Goal: Communication & Community: Participate in discussion

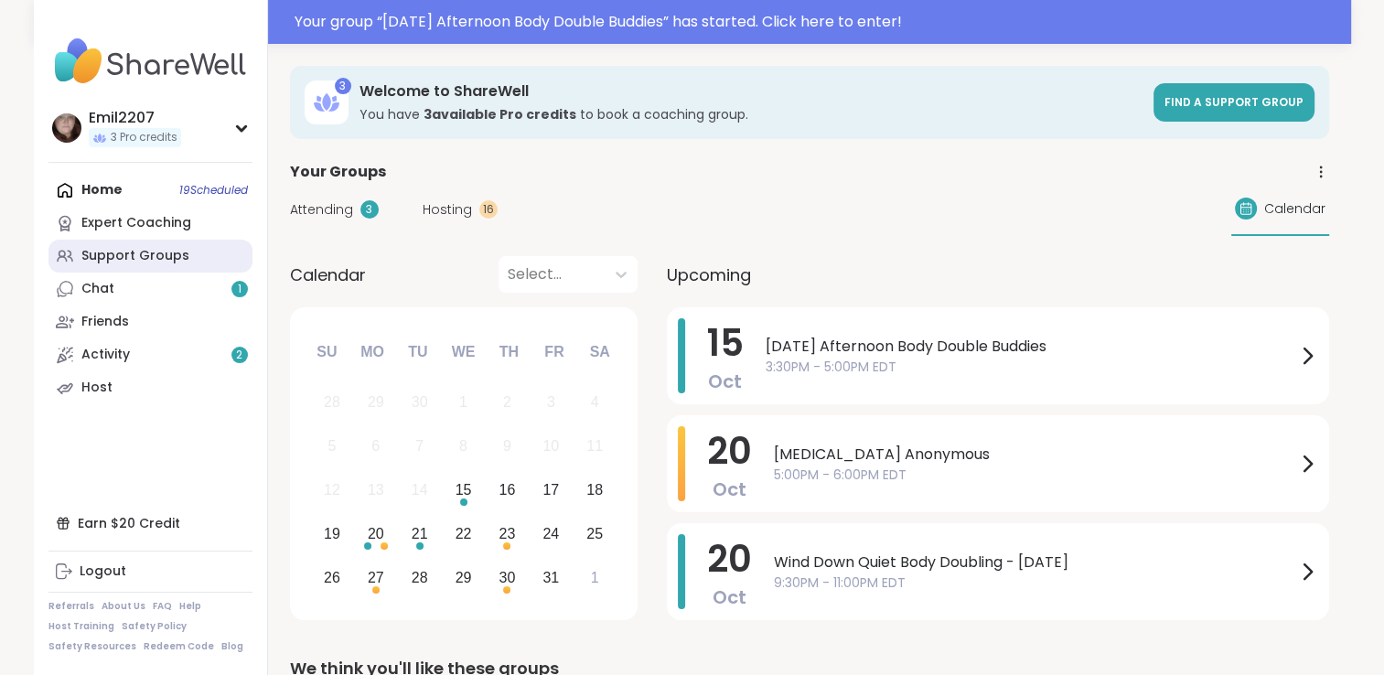
click at [103, 244] on link "Support Groups" at bounding box center [150, 256] width 204 height 33
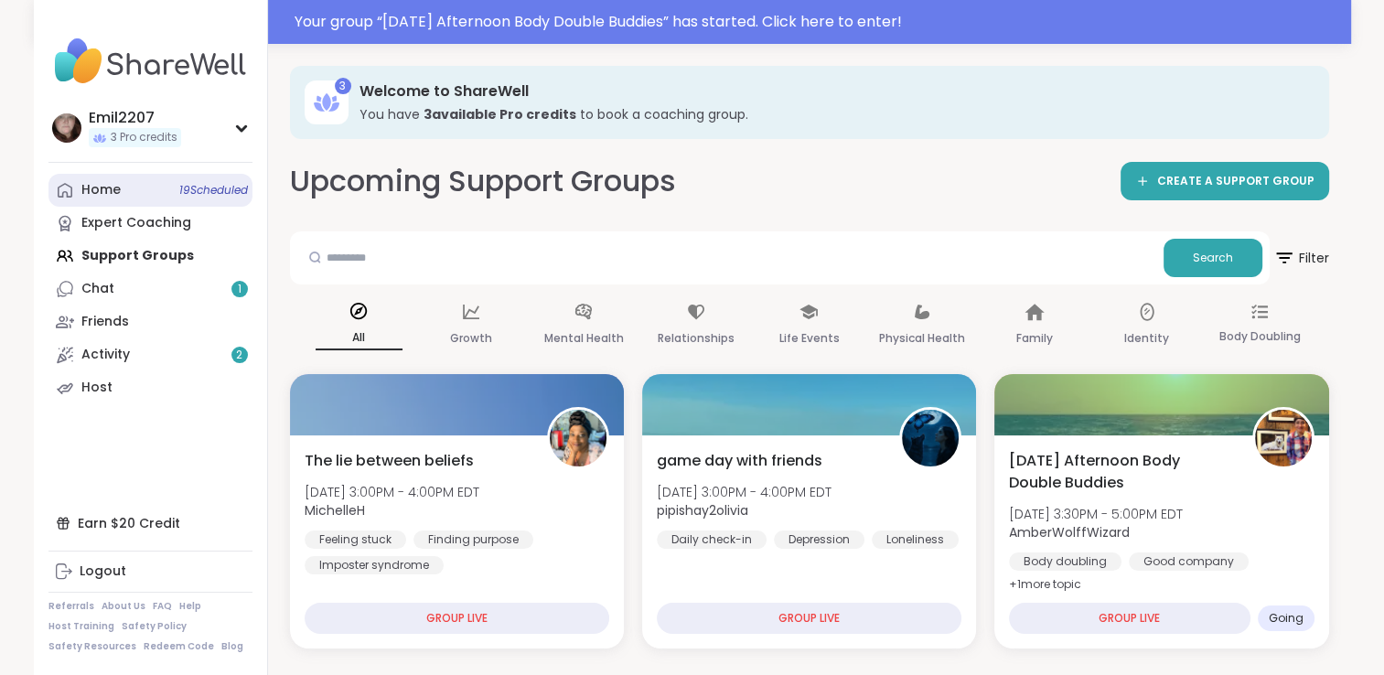
click at [107, 185] on div "Home 19 Scheduled" at bounding box center [100, 190] width 39 height 18
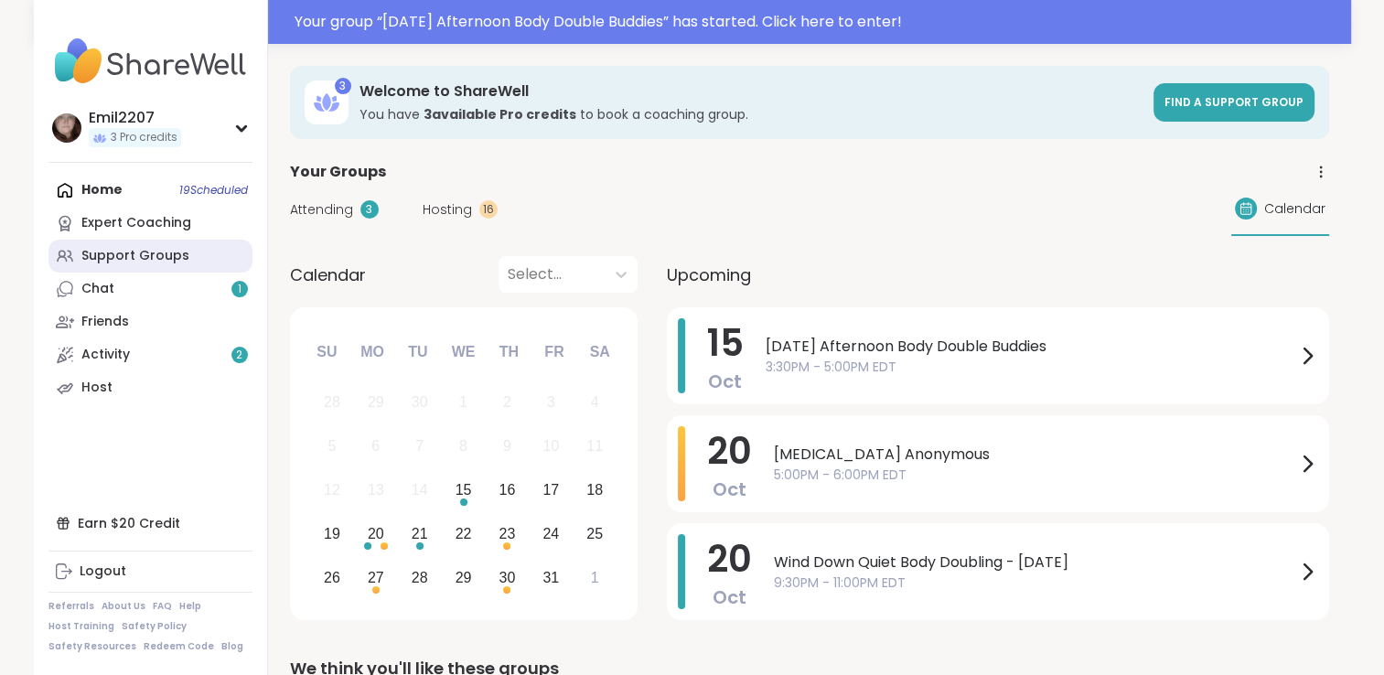
click at [102, 254] on div "Support Groups" at bounding box center [135, 256] width 108 height 18
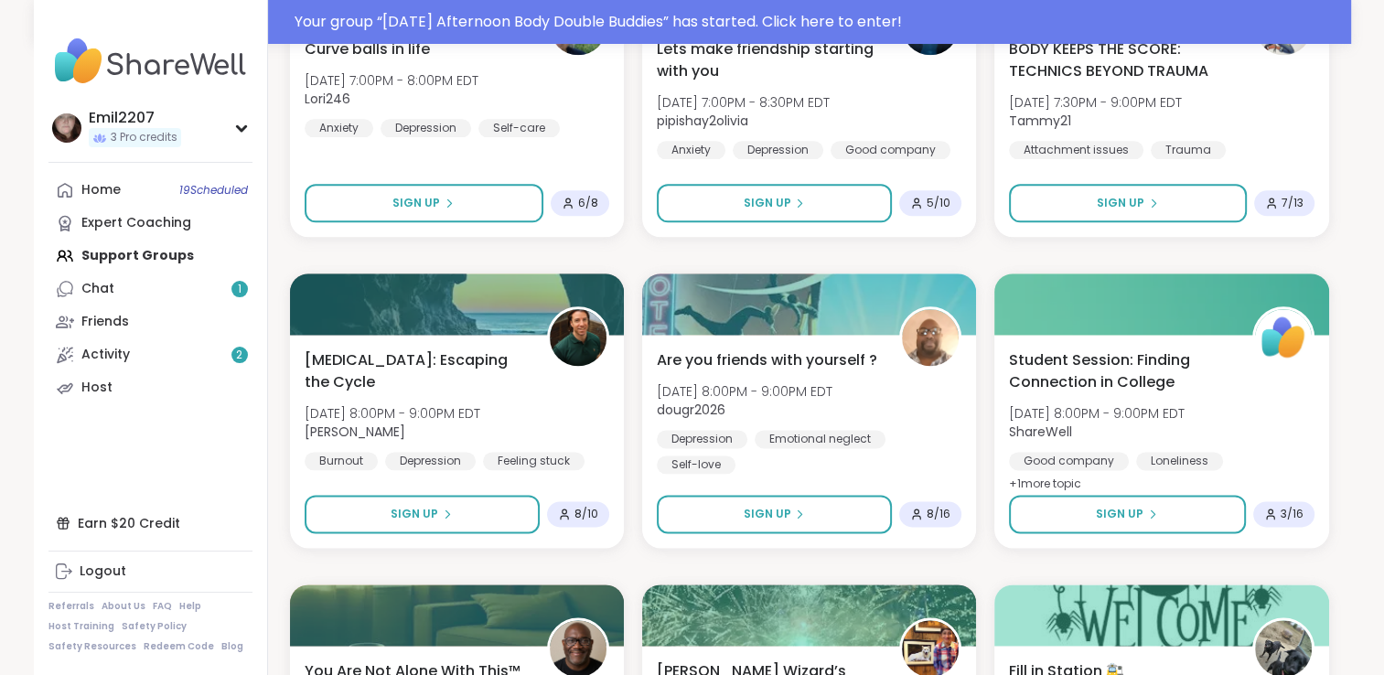
scroll to position [2283, 0]
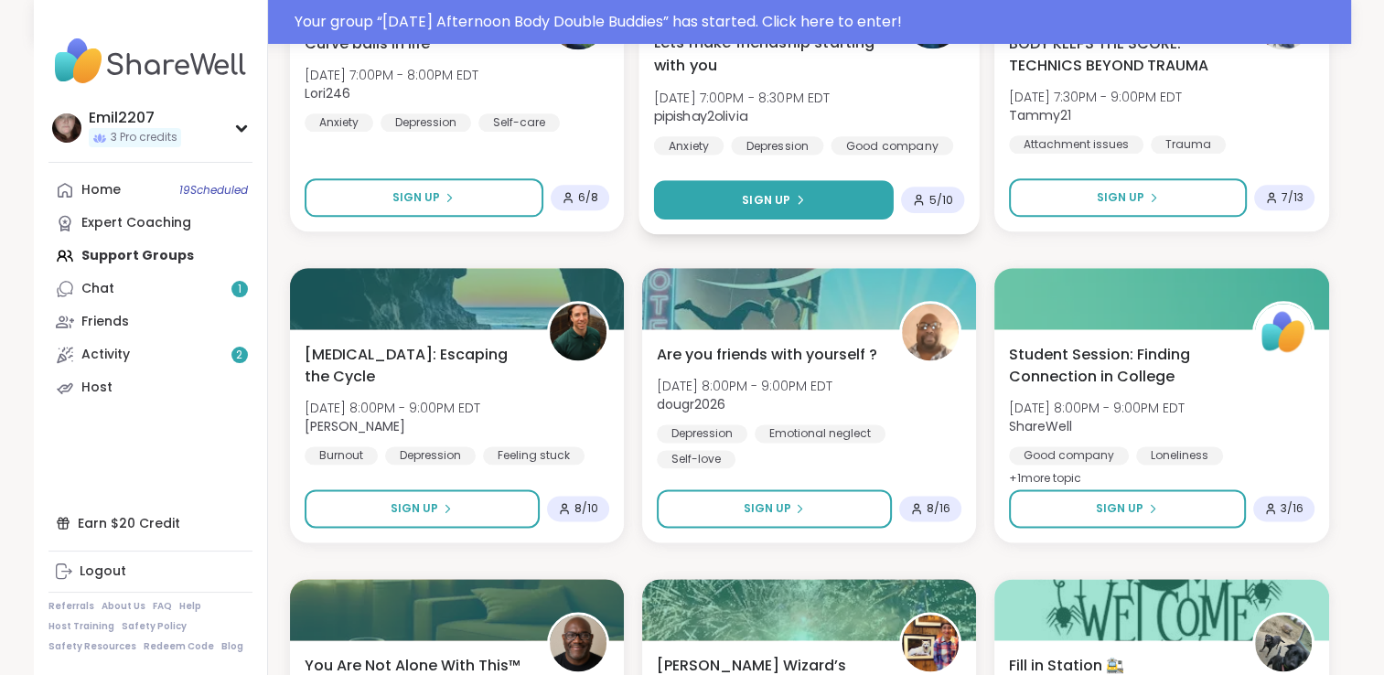
click at [795, 203] on icon at bounding box center [799, 199] width 11 height 11
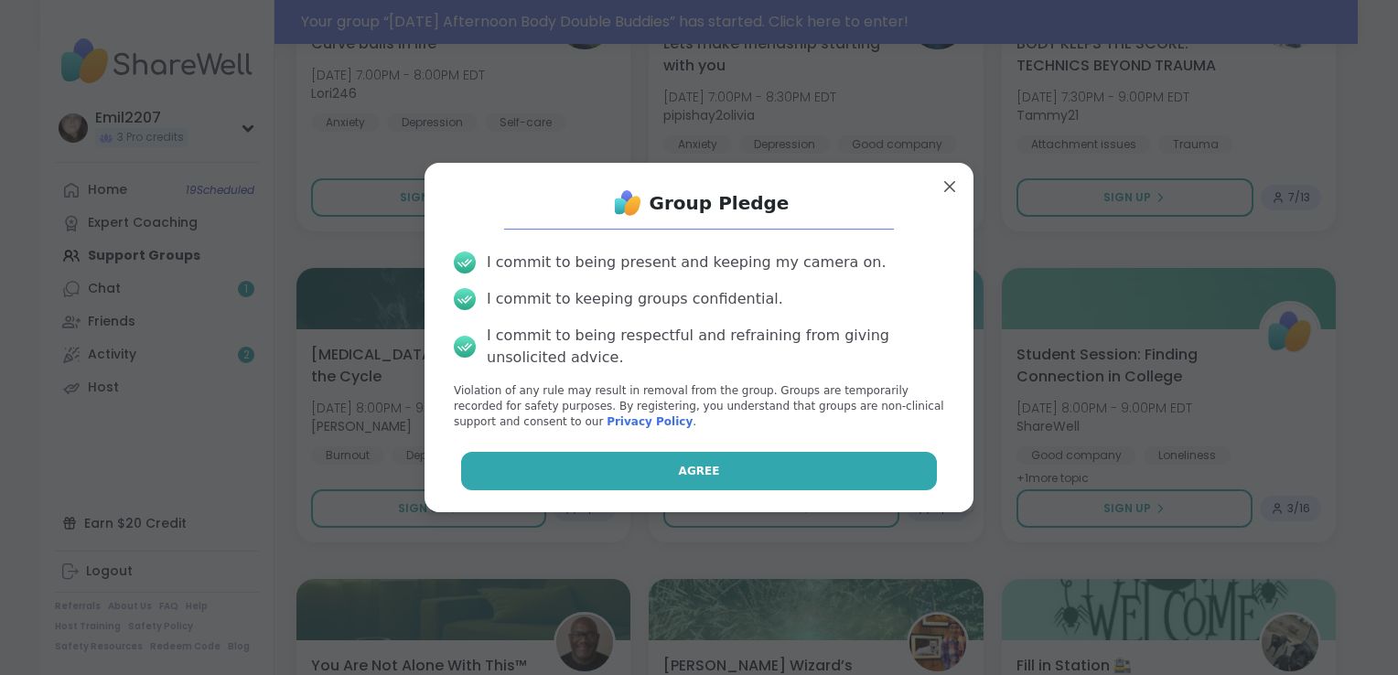
click at [680, 477] on span "Agree" at bounding box center [699, 471] width 41 height 16
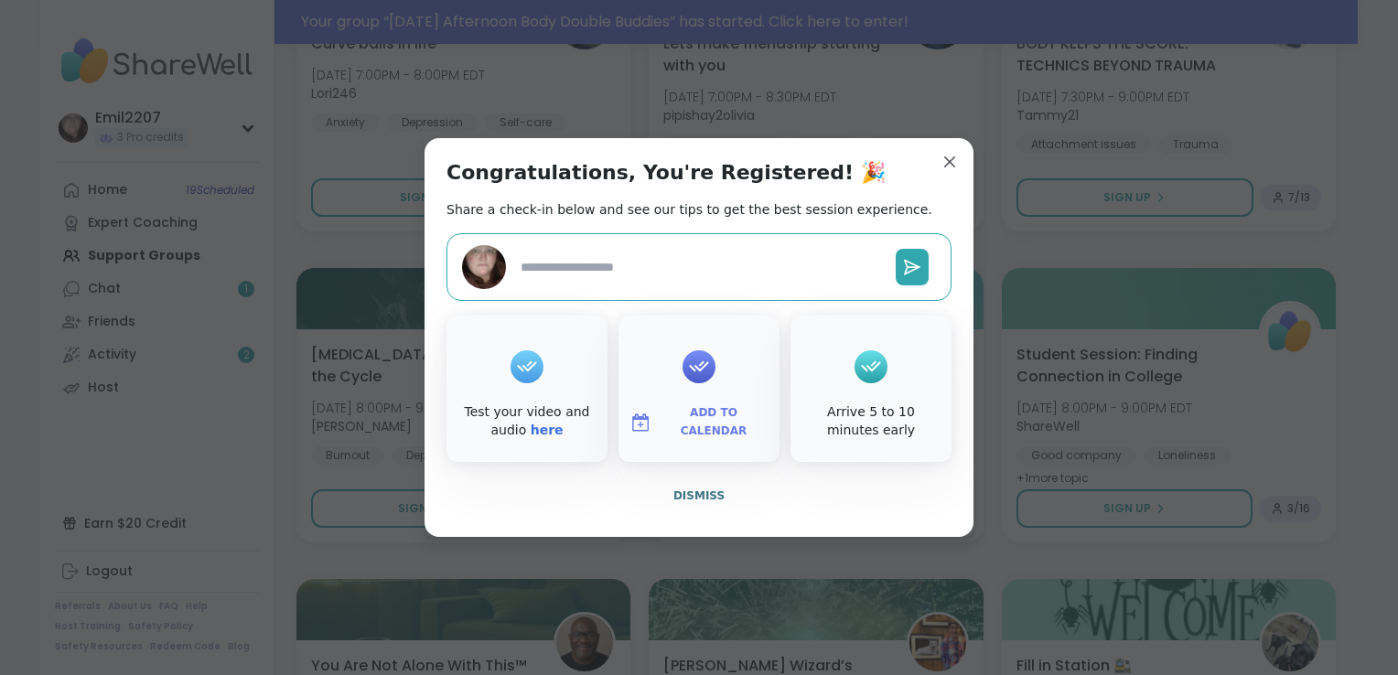
type textarea "*"
click at [699, 412] on button "Add to Calendar" at bounding box center [699, 422] width 154 height 38
click at [668, 440] on button "Add to Calendar" at bounding box center [699, 422] width 154 height 38
click at [667, 426] on span "Add to Calendar" at bounding box center [714, 422] width 110 height 36
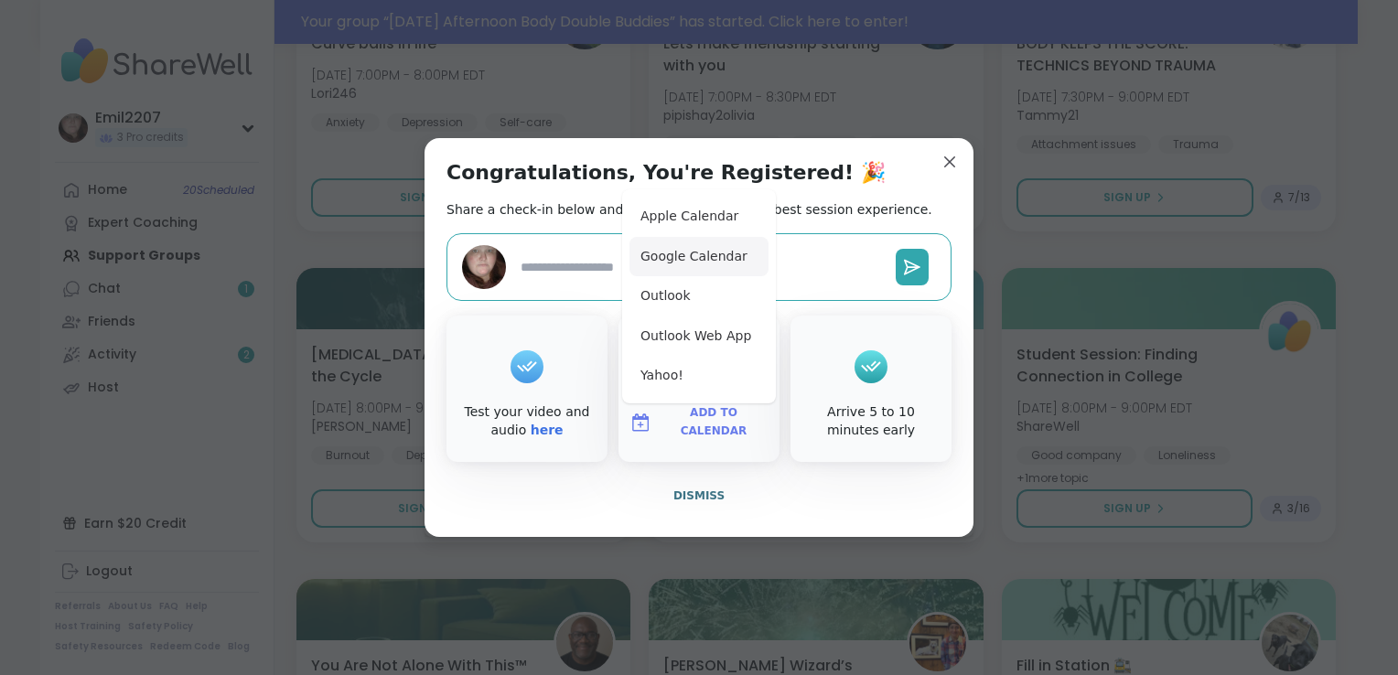
click at [677, 266] on button "Google Calendar" at bounding box center [698, 257] width 139 height 40
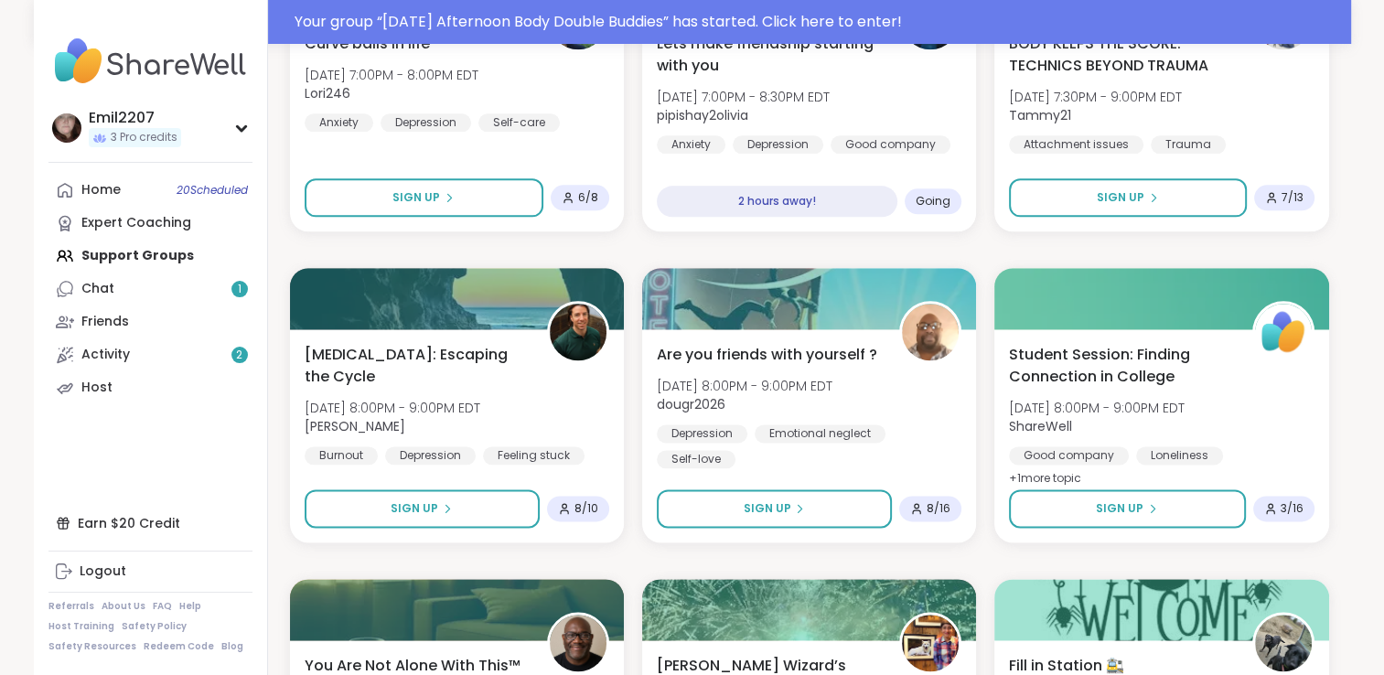
drag, startPoint x: 940, startPoint y: 159, endPoint x: 813, endPoint y: 237, distance: 149.0
drag, startPoint x: 1390, startPoint y: 461, endPoint x: 1377, endPoint y: 517, distance: 57.2
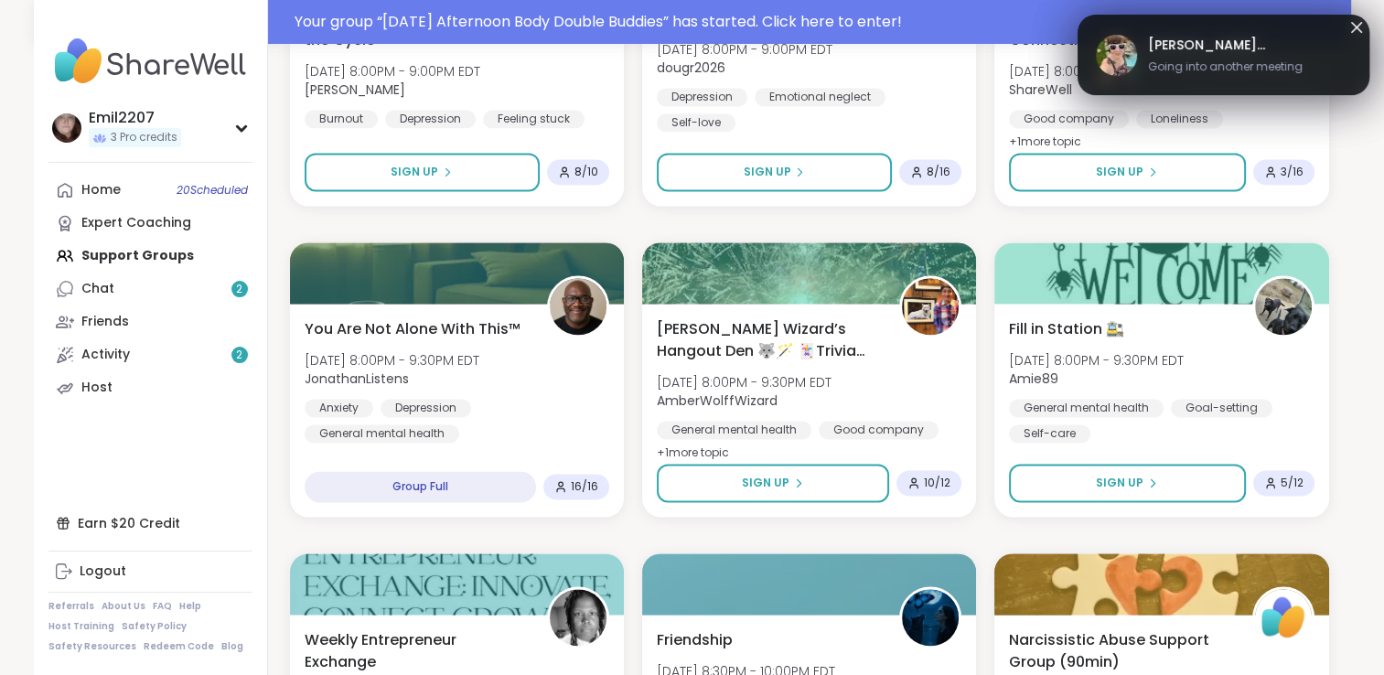
scroll to position [2630, 0]
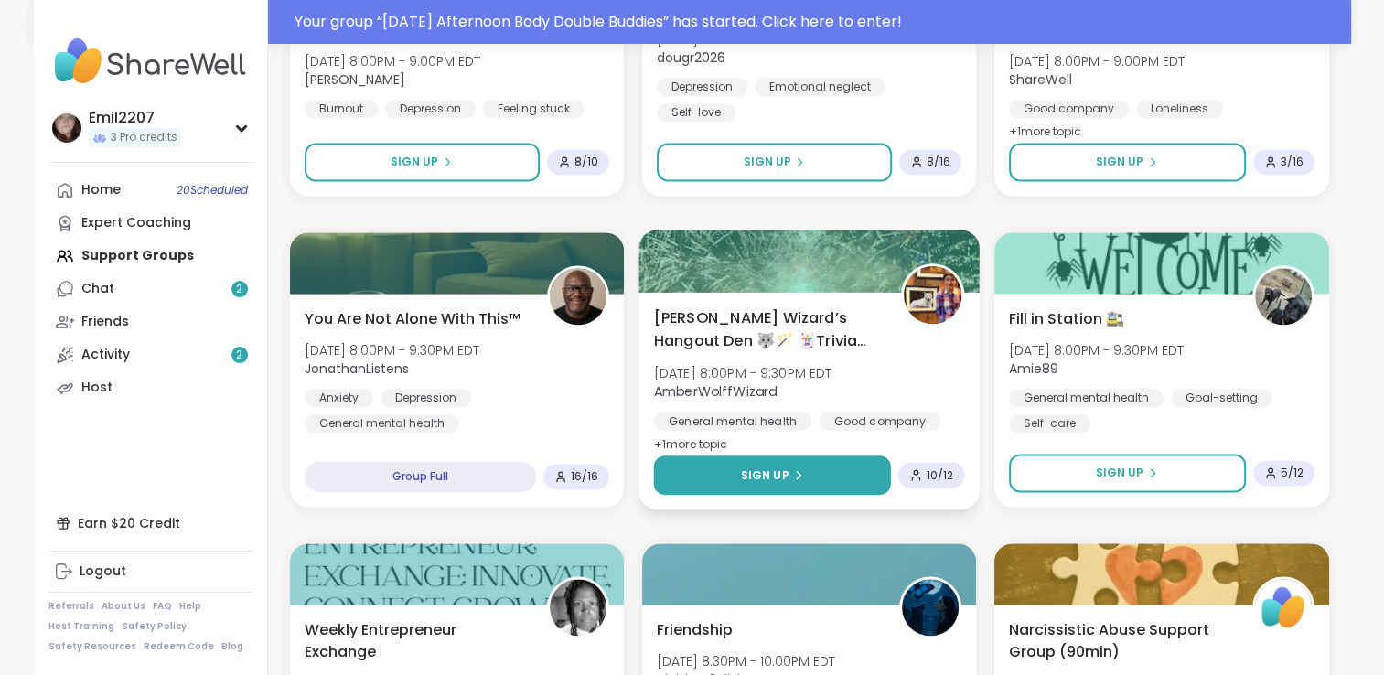
click at [764, 467] on span "Sign Up" at bounding box center [765, 474] width 48 height 16
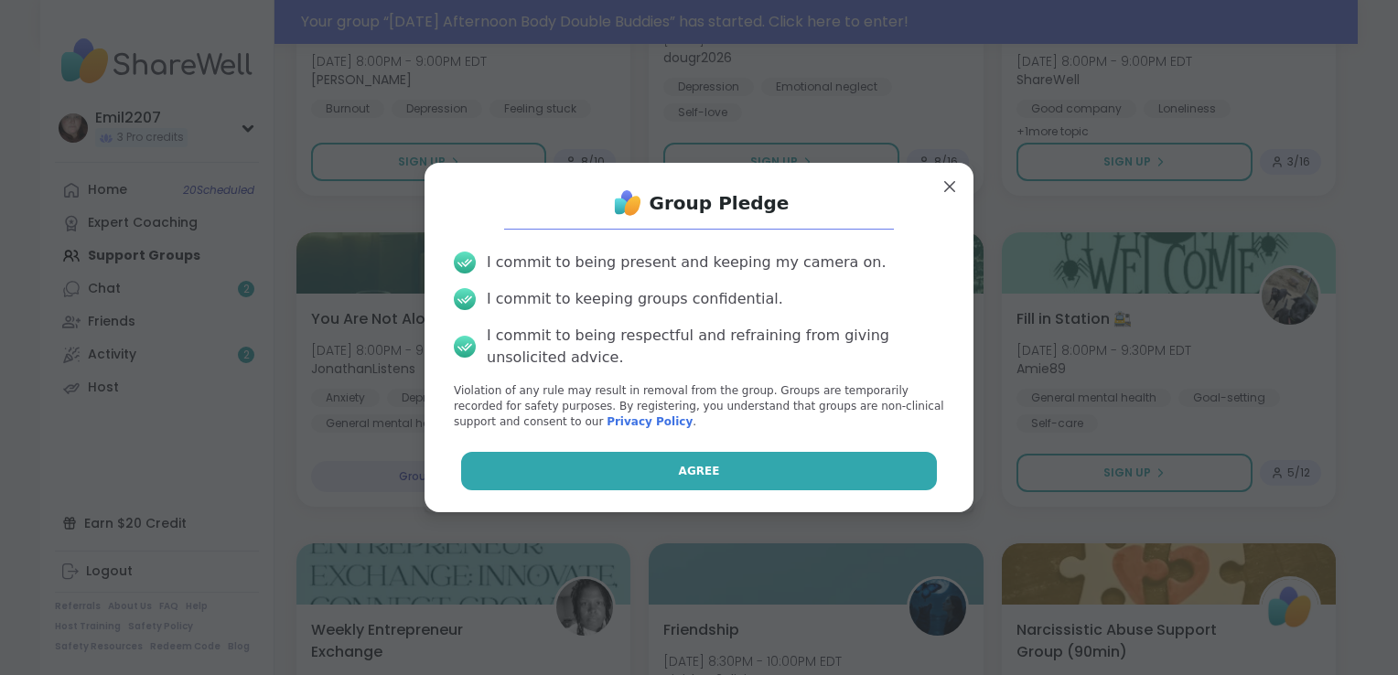
drag, startPoint x: 720, startPoint y: 463, endPoint x: 661, endPoint y: 470, distance: 59.0
drag, startPoint x: 661, startPoint y: 470, endPoint x: 624, endPoint y: 465, distance: 37.9
click at [624, 465] on button "Agree" at bounding box center [699, 471] width 477 height 38
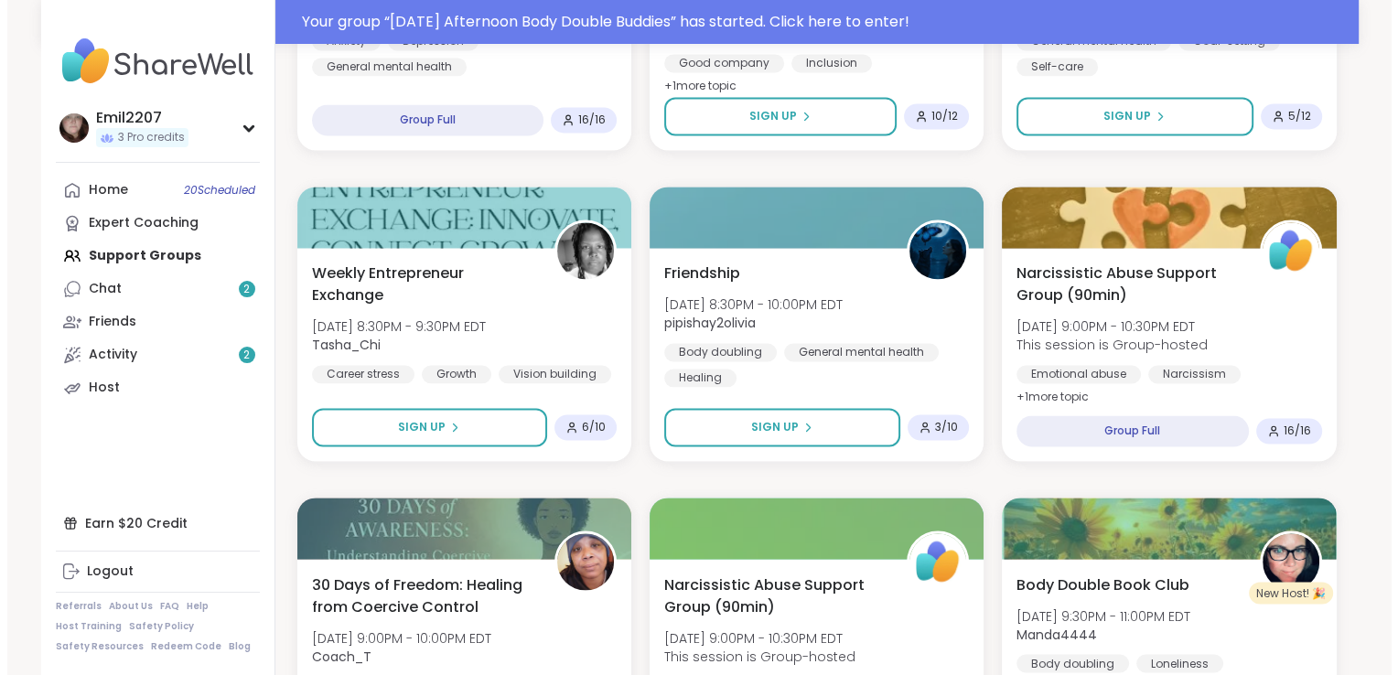
scroll to position [2992, 0]
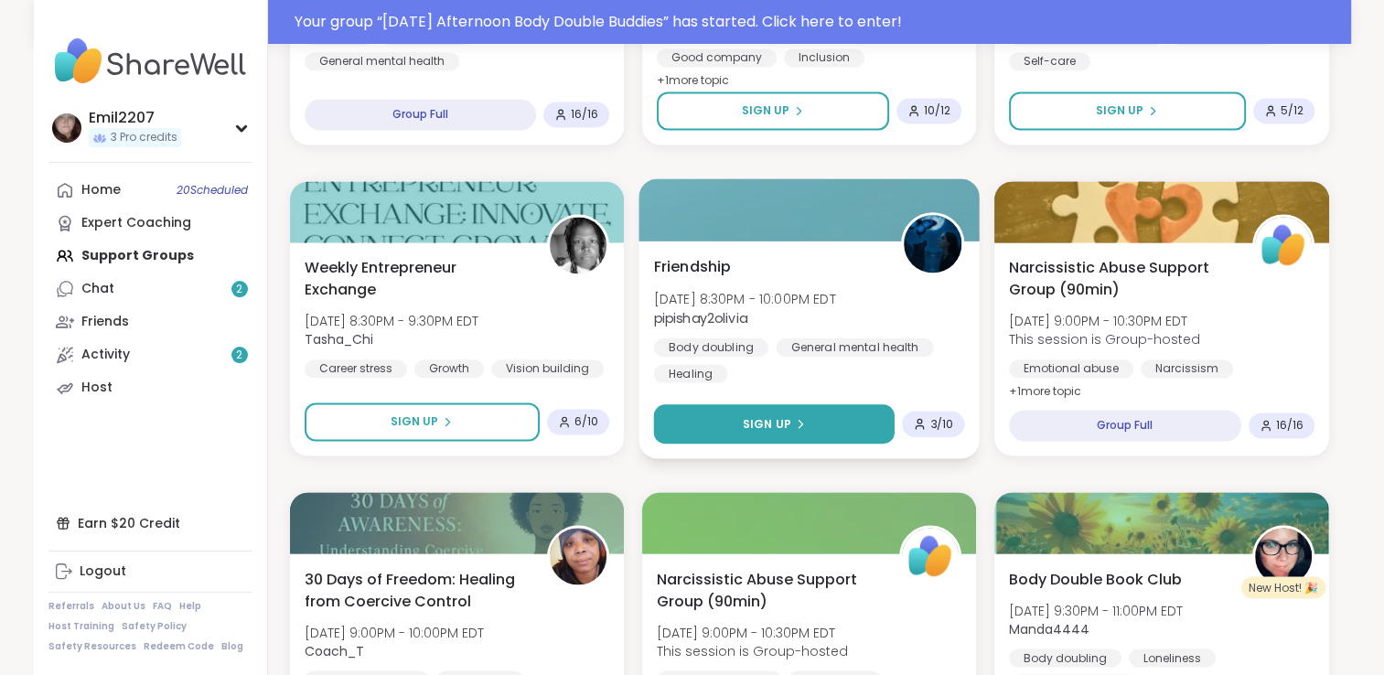
click at [827, 422] on button "Sign Up" at bounding box center [773, 423] width 241 height 39
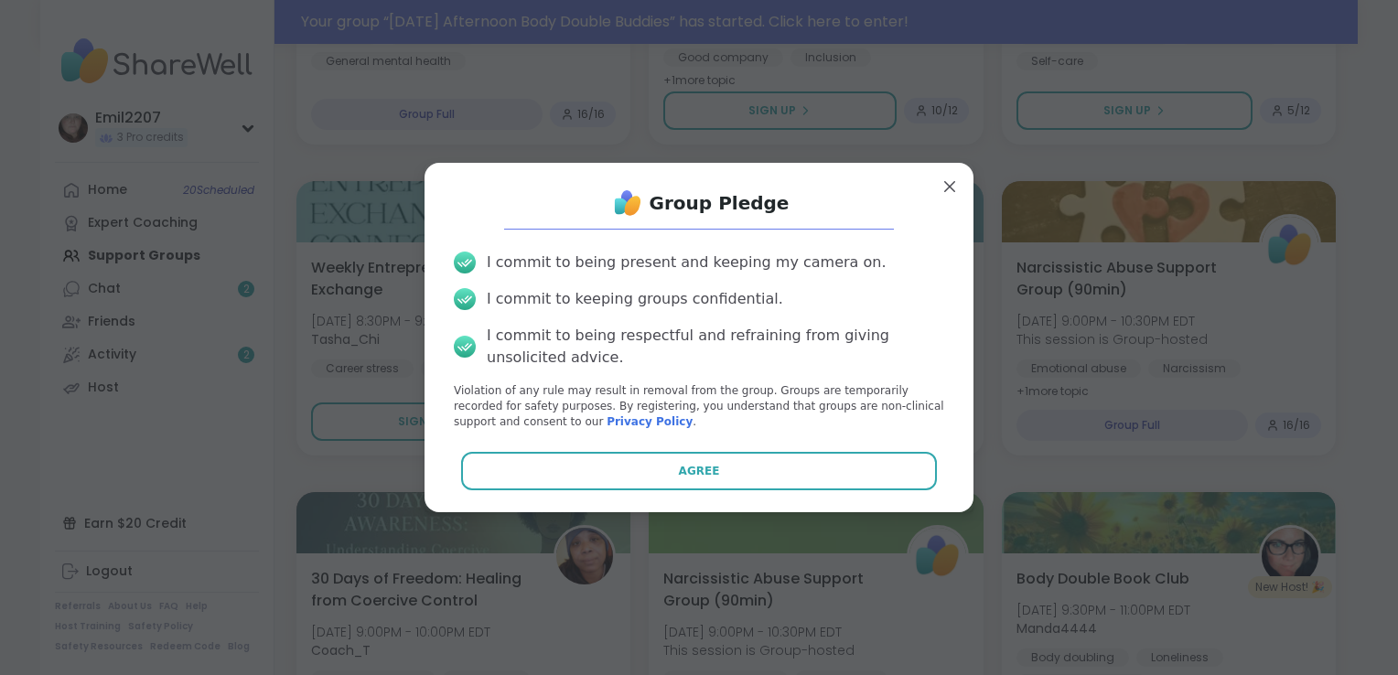
click at [487, 386] on p "Violation of any rule may result in removal from the group. Groups are temporar…" at bounding box center [699, 406] width 490 height 46
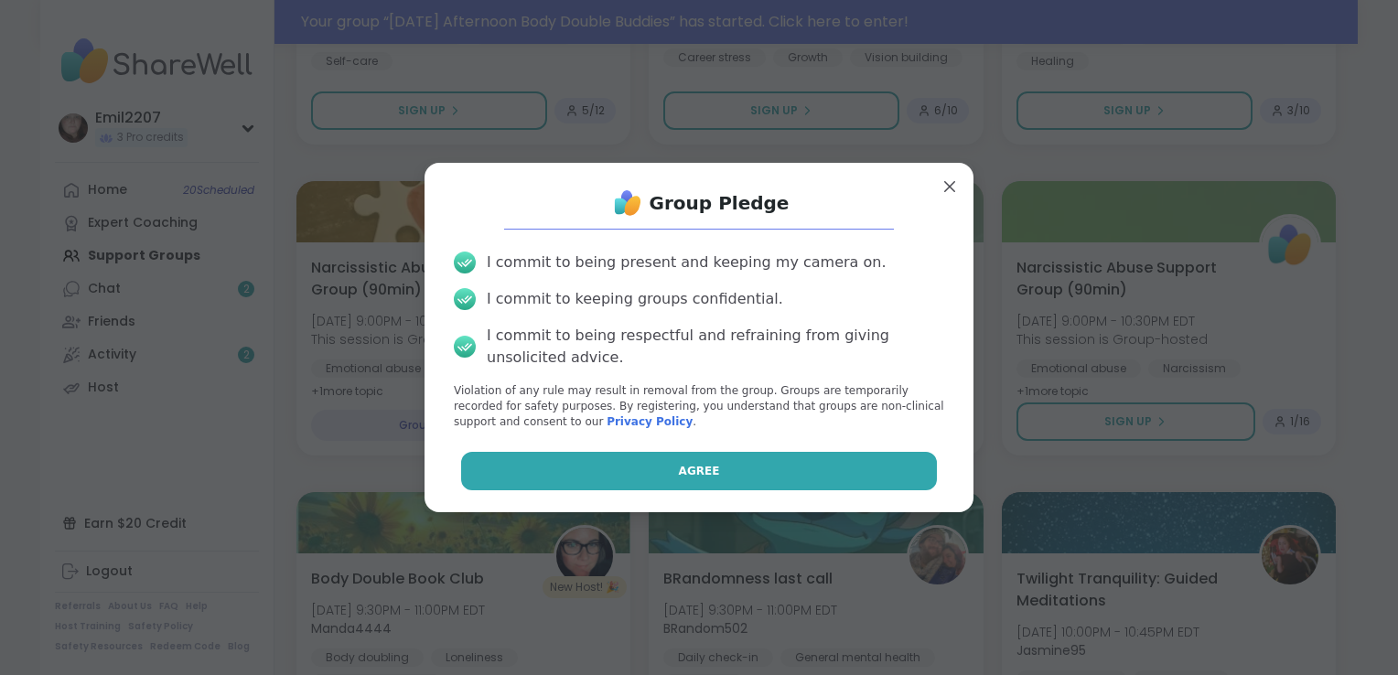
click at [566, 478] on button "Agree" at bounding box center [699, 471] width 477 height 38
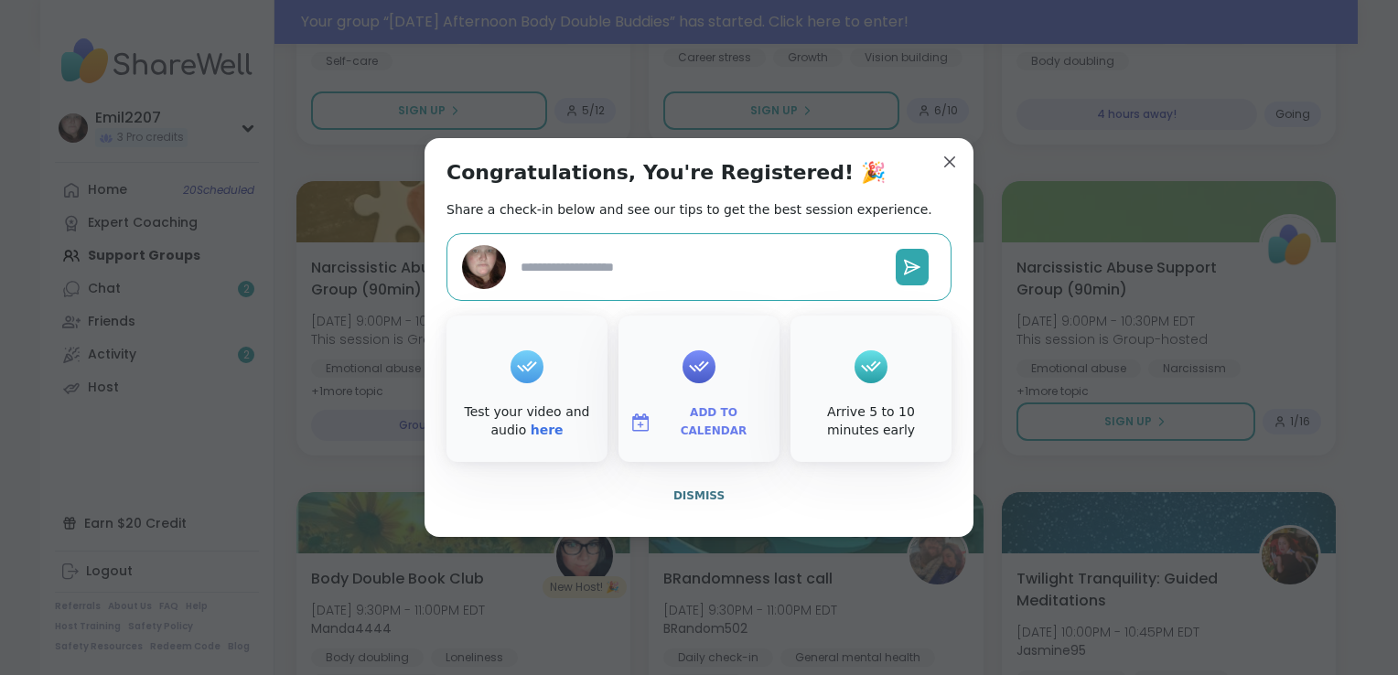
type textarea "*"
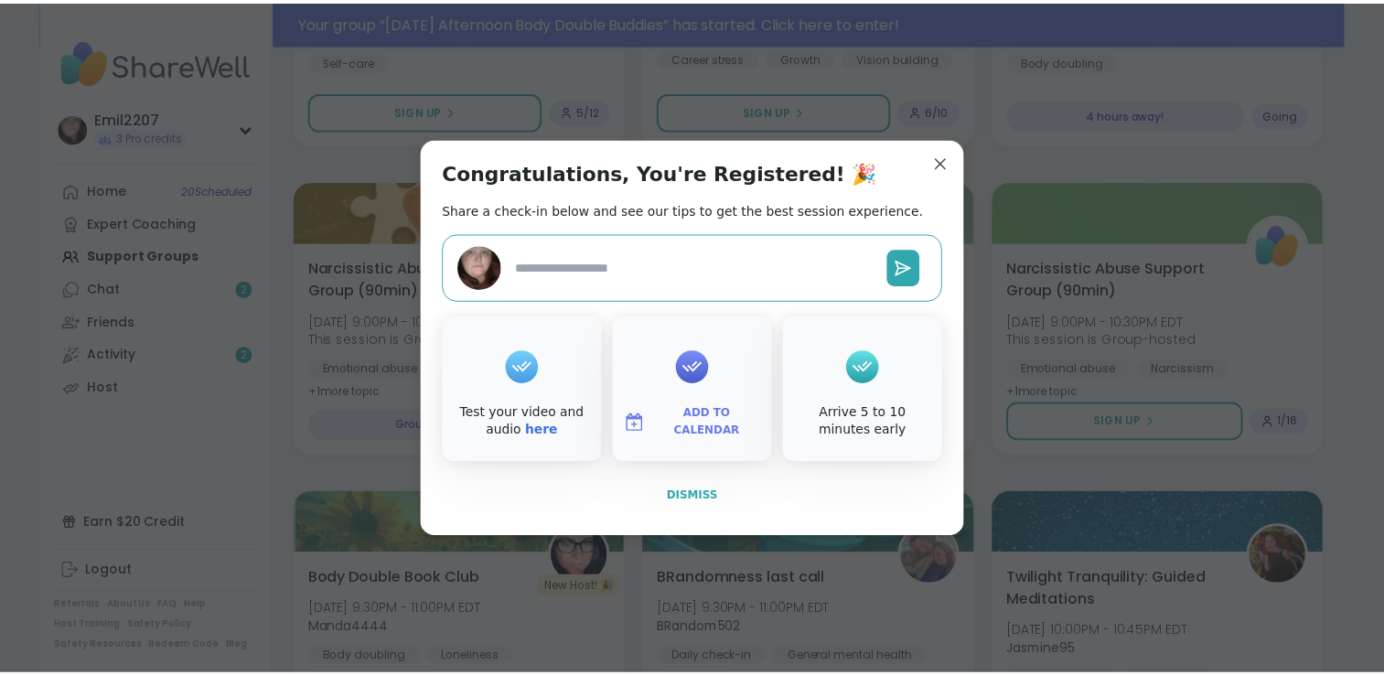
scroll to position [2948, 0]
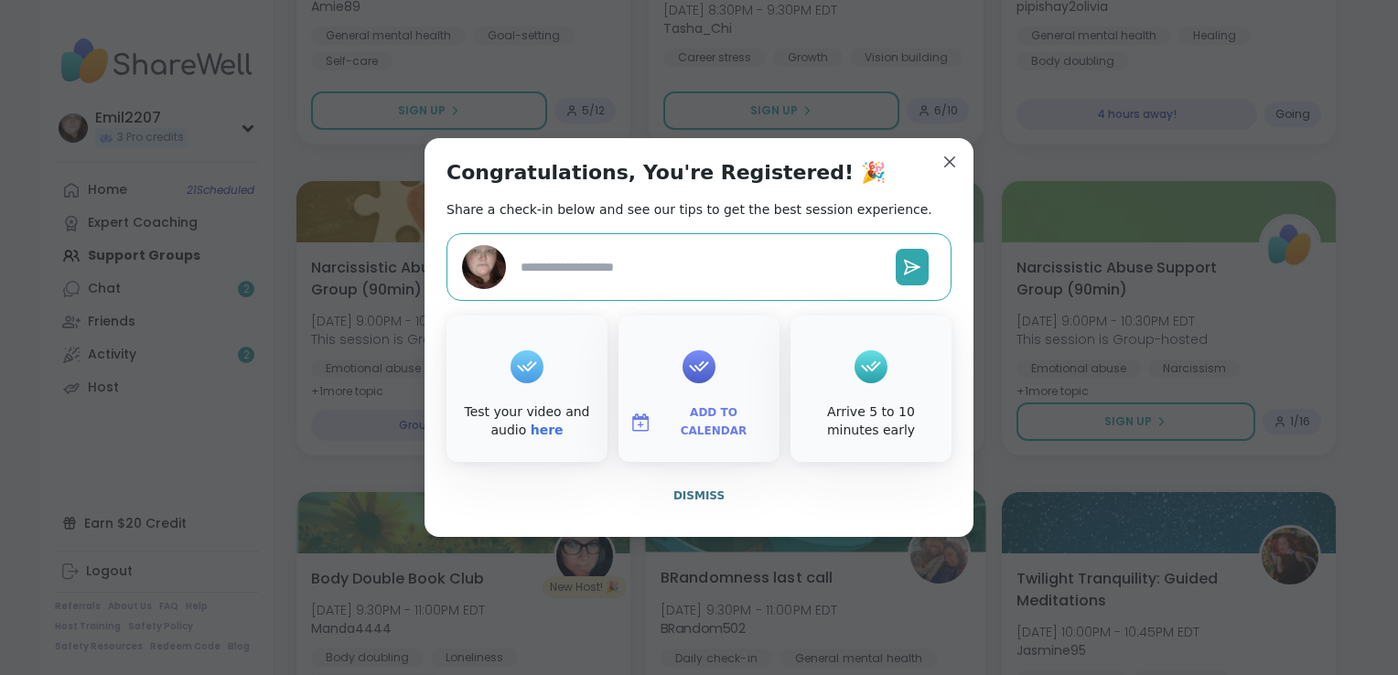
drag, startPoint x: 696, startPoint y: 508, endPoint x: 688, endPoint y: 493, distance: 16.8
click at [688, 493] on span "Dismiss" at bounding box center [698, 495] width 51 height 13
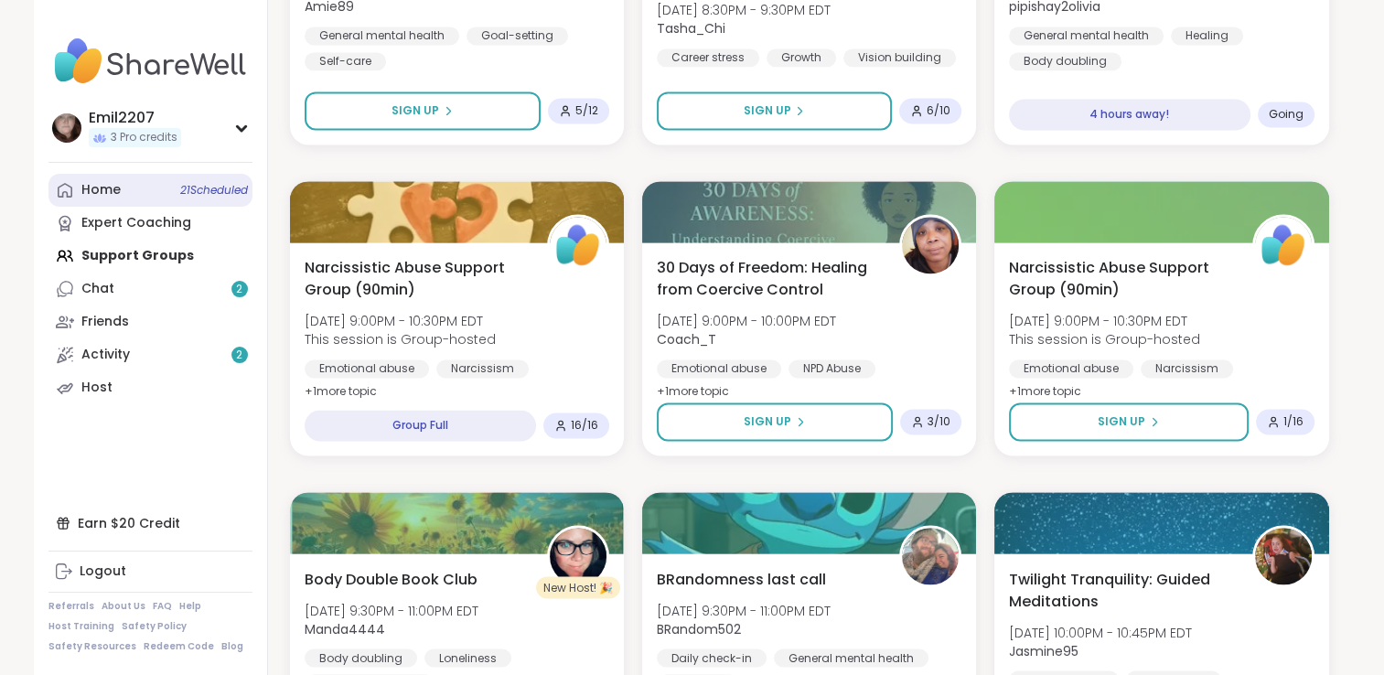
drag, startPoint x: 191, startPoint y: 201, endPoint x: 154, endPoint y: 196, distance: 37.9
click at [154, 196] on link "Home 21 Scheduled" at bounding box center [150, 190] width 204 height 33
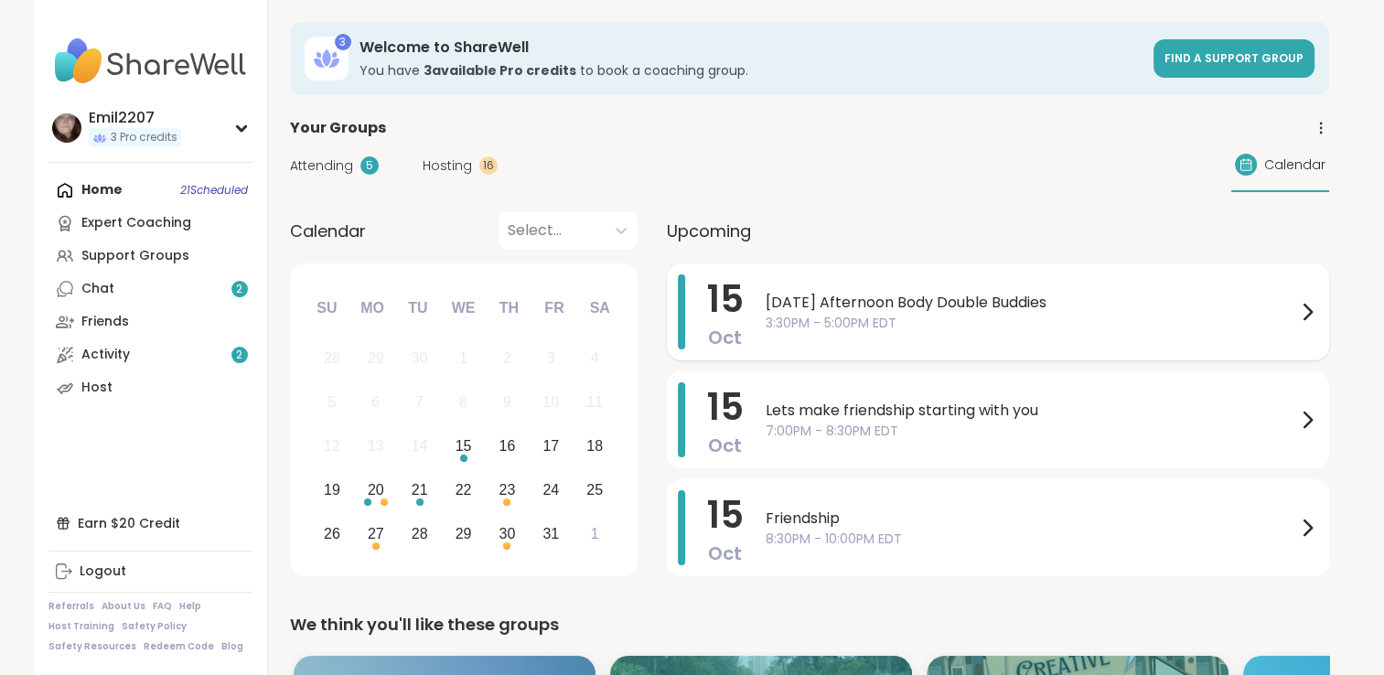
click at [856, 338] on div "[DATE] Afternoon Body Double Buddies 3:30PM - 5:00PM EDT" at bounding box center [1042, 311] width 552 height 75
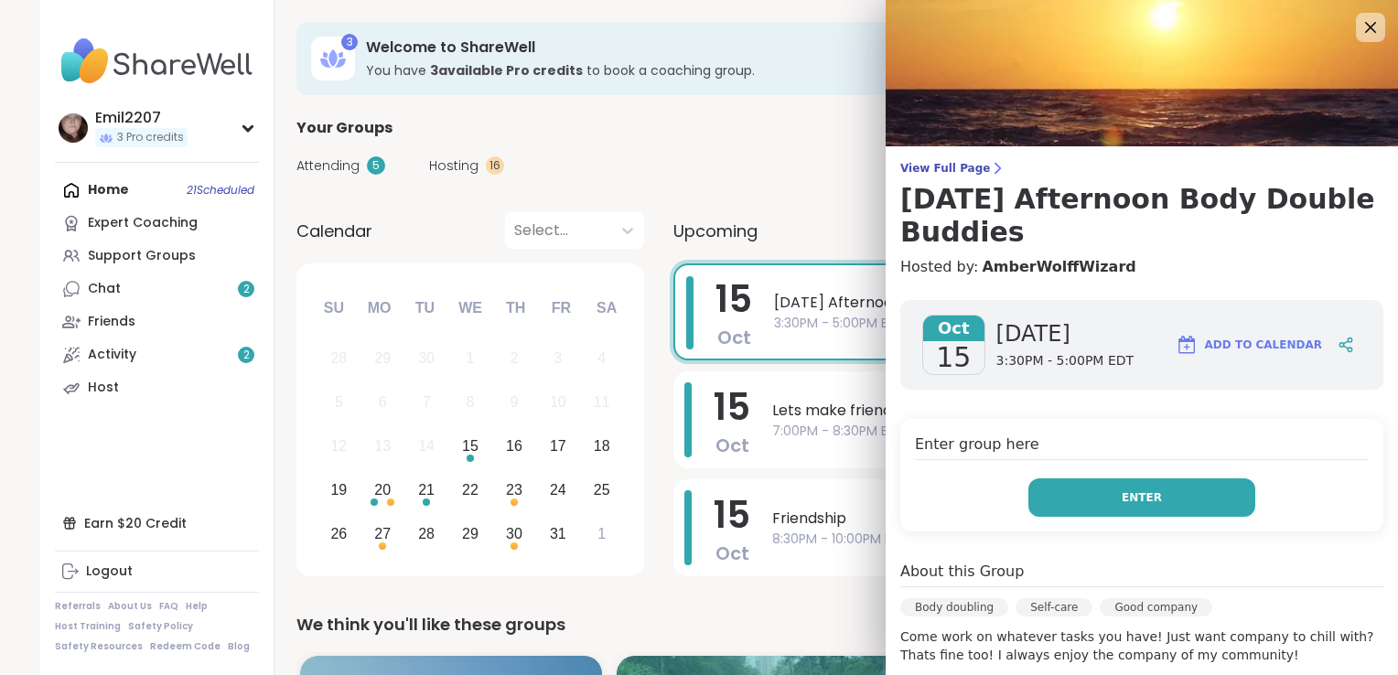
click at [1038, 509] on button "Enter" at bounding box center [1141, 497] width 227 height 38
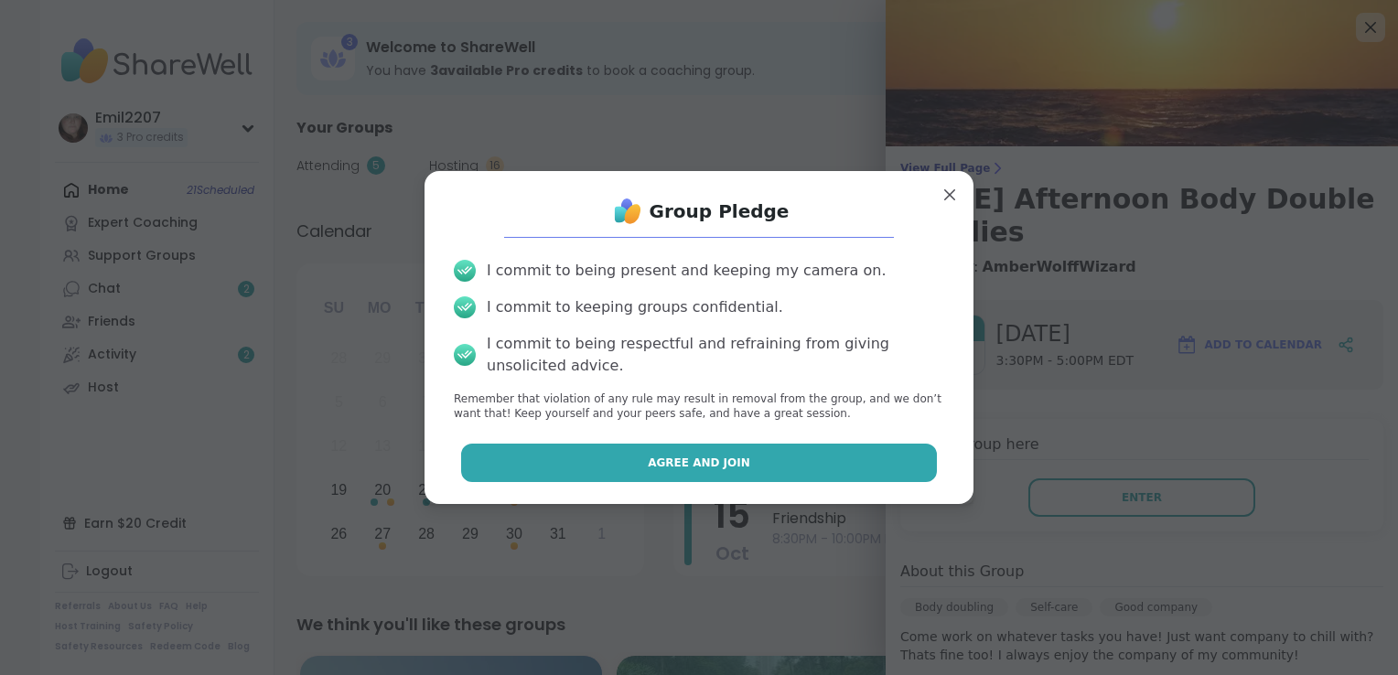
click at [852, 466] on button "Agree and Join" at bounding box center [699, 463] width 477 height 38
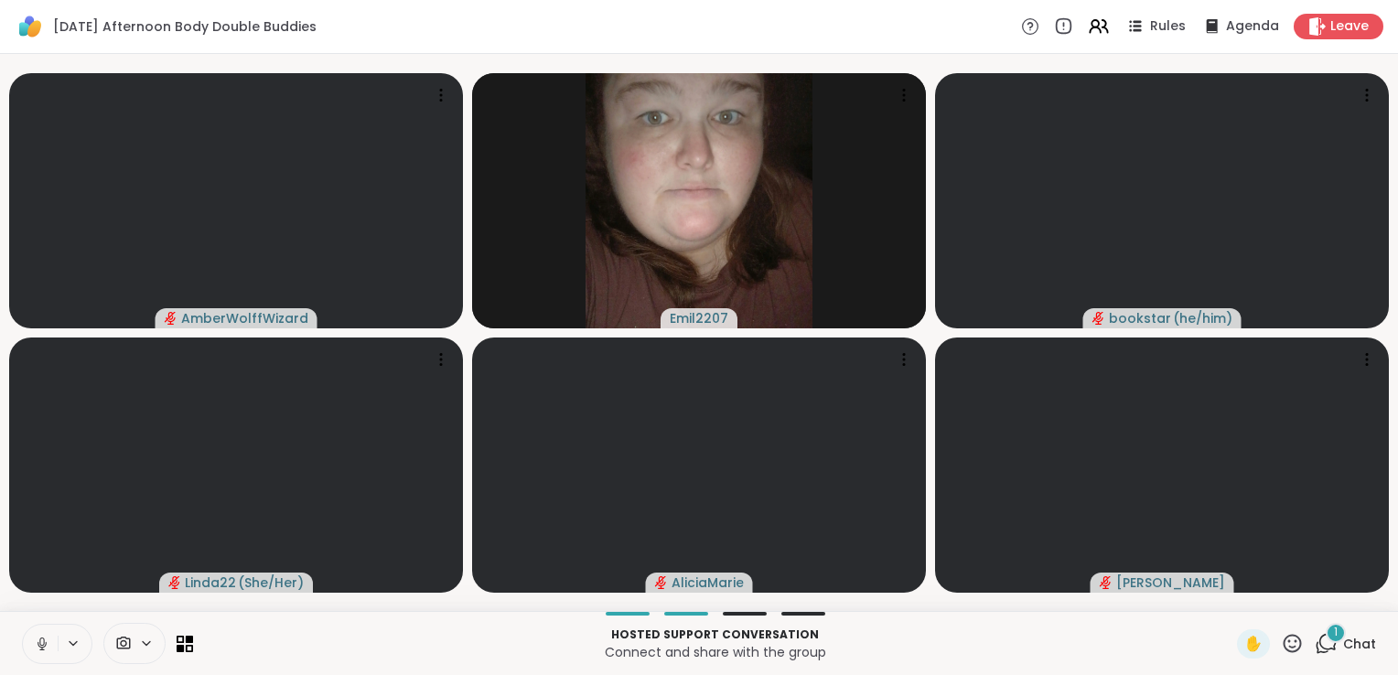
click at [42, 643] on icon at bounding box center [42, 644] width 16 height 16
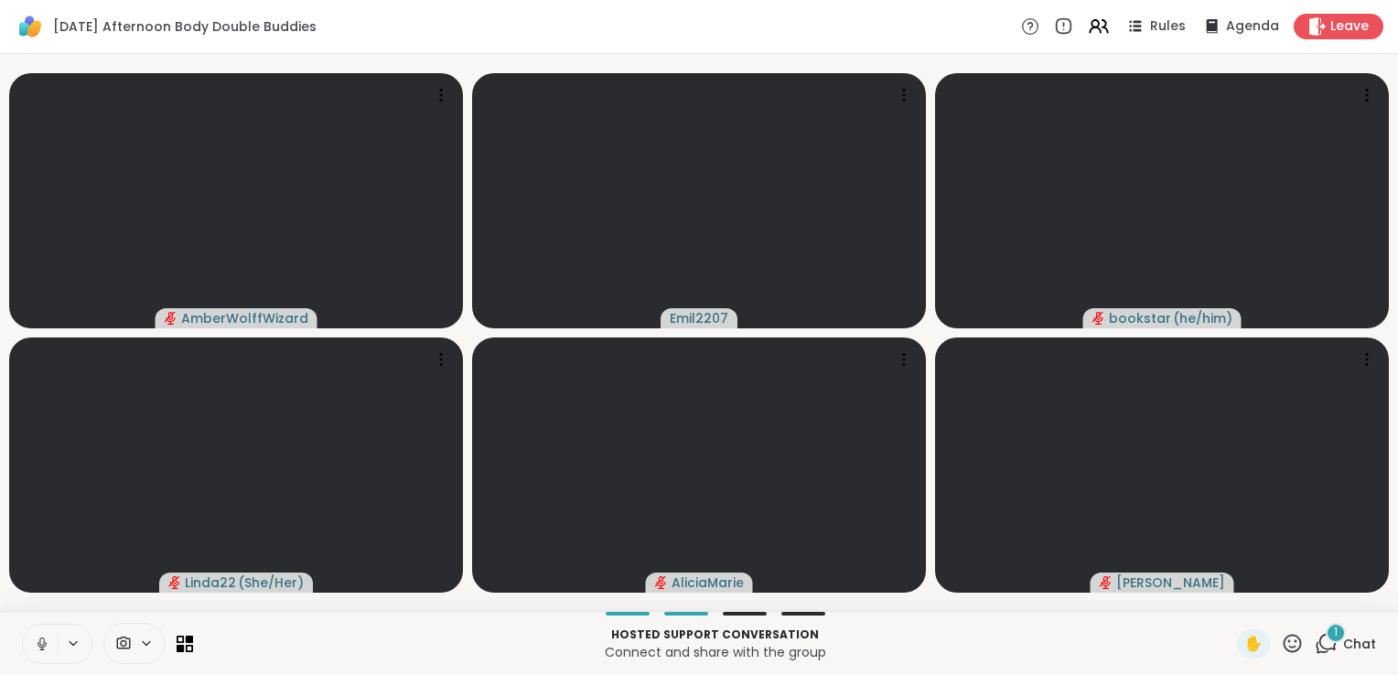
click at [39, 636] on icon at bounding box center [42, 644] width 16 height 16
click at [1072, 9] on div "[DATE] Afternoon Body Double Buddies Rules Agenda Leave" at bounding box center [699, 27] width 1398 height 54
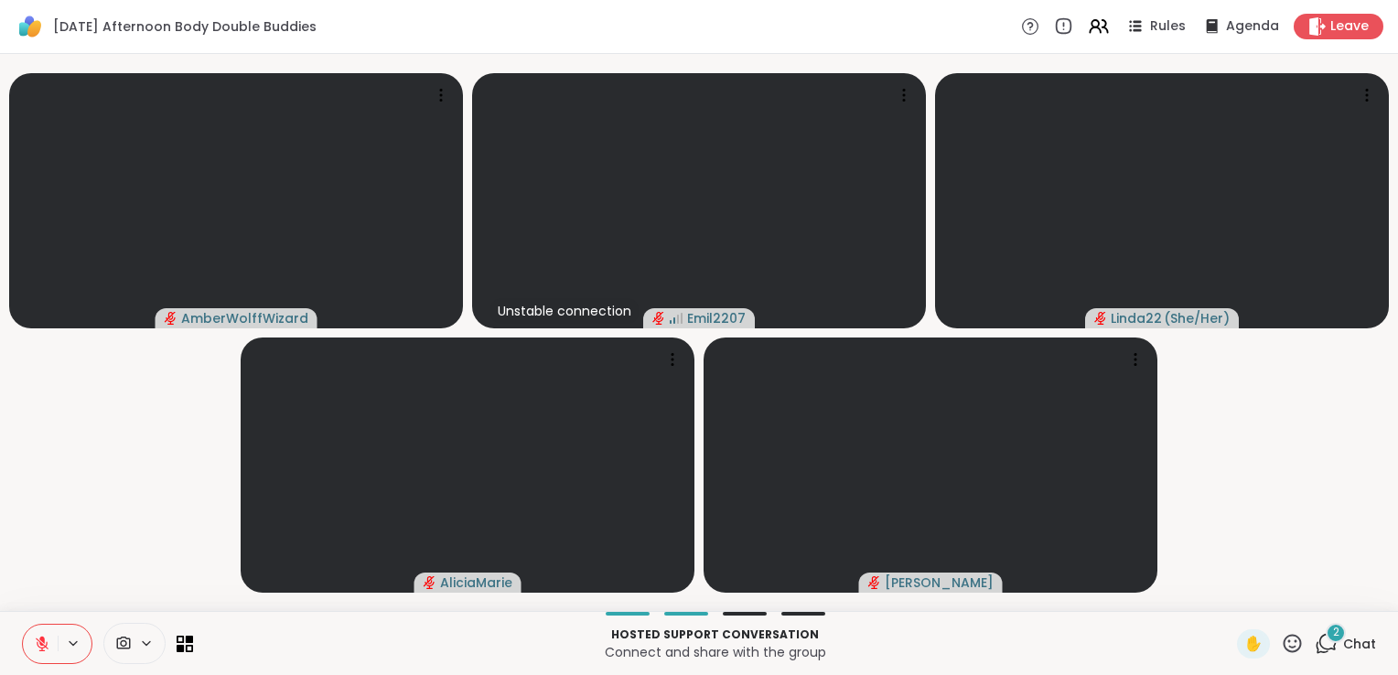
click at [1319, 643] on icon at bounding box center [1327, 642] width 17 height 16
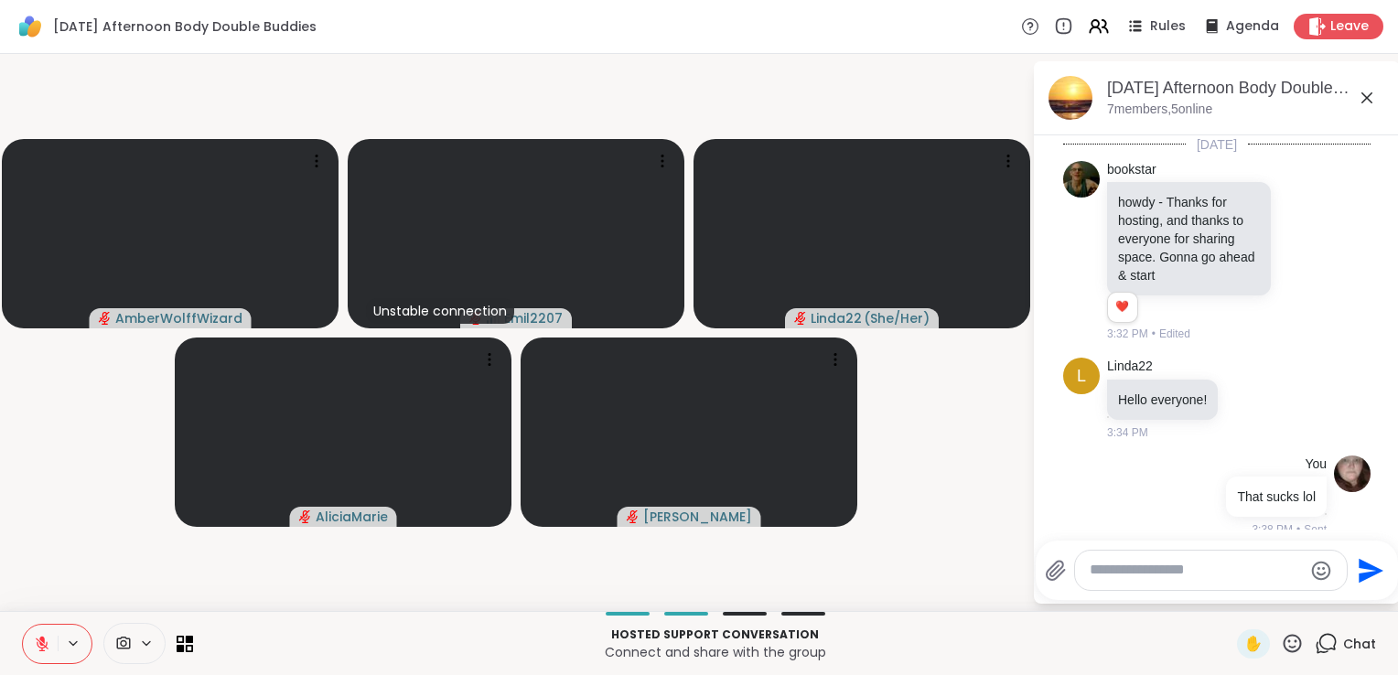
scroll to position [379, 0]
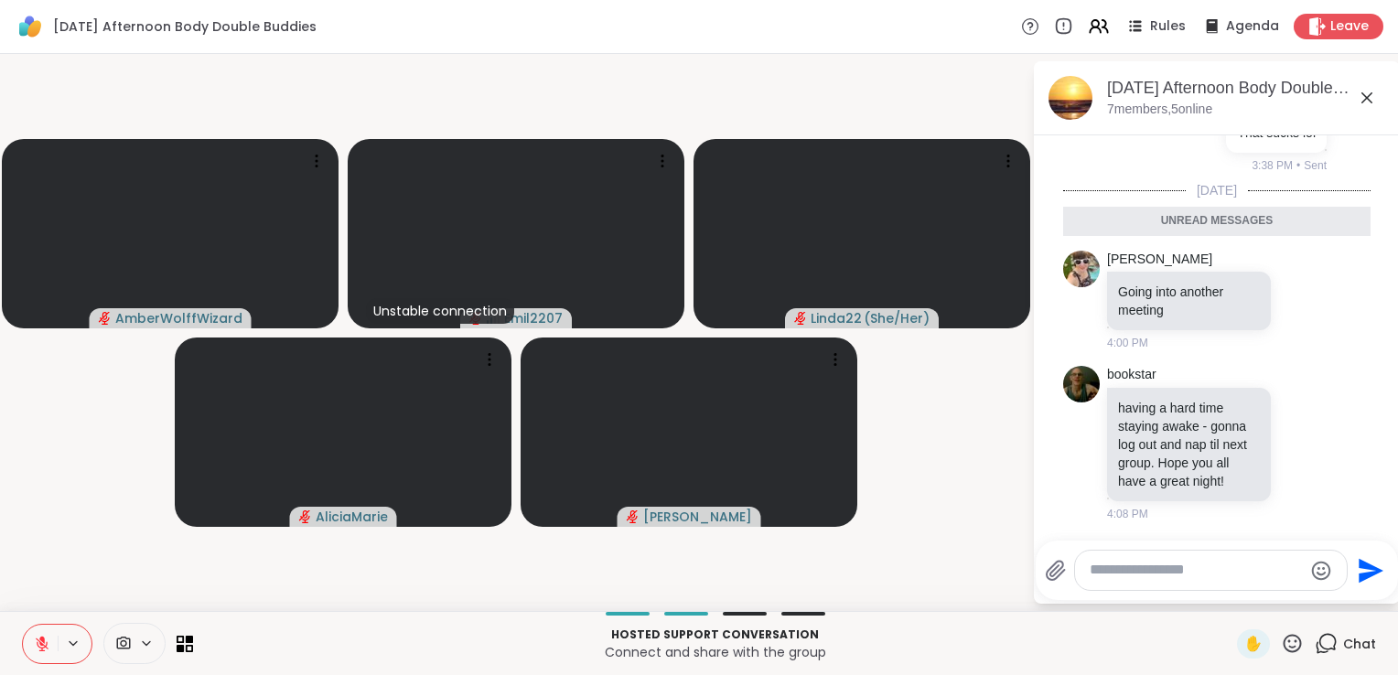
click at [1160, 562] on textarea "Type your message" at bounding box center [1195, 570] width 213 height 19
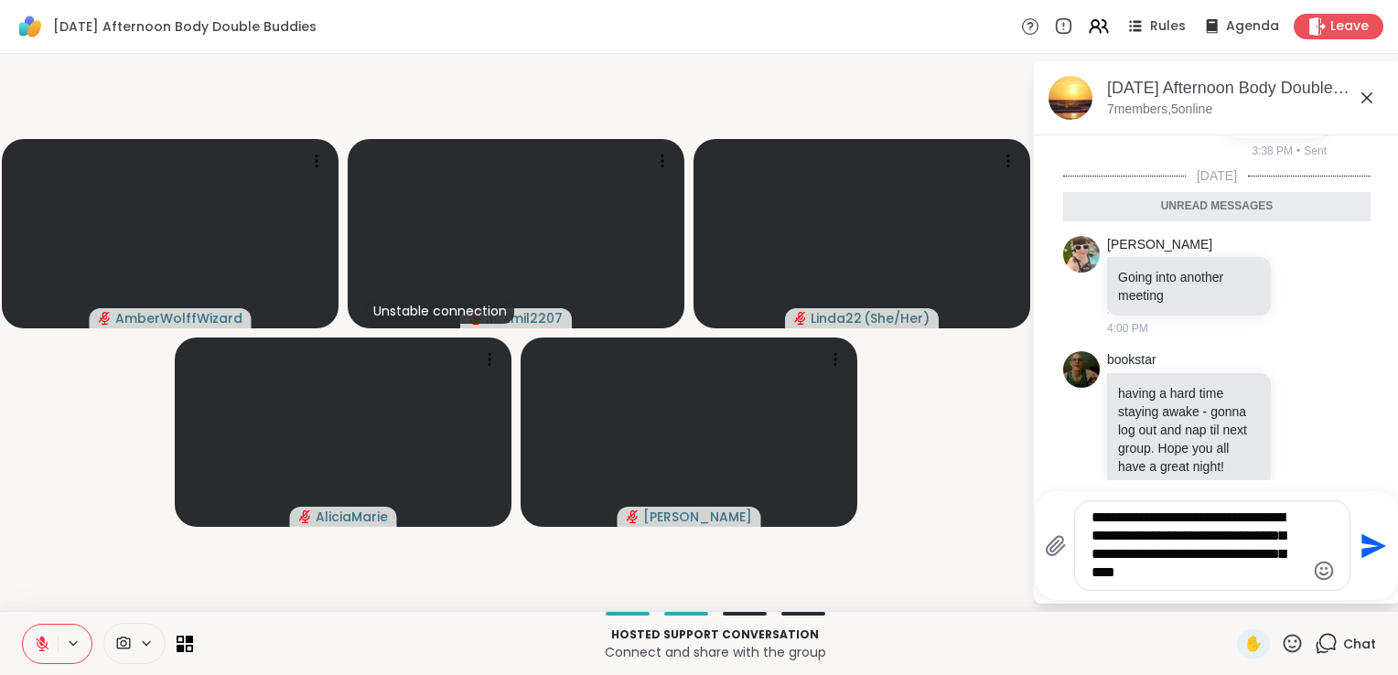
type textarea "**********"
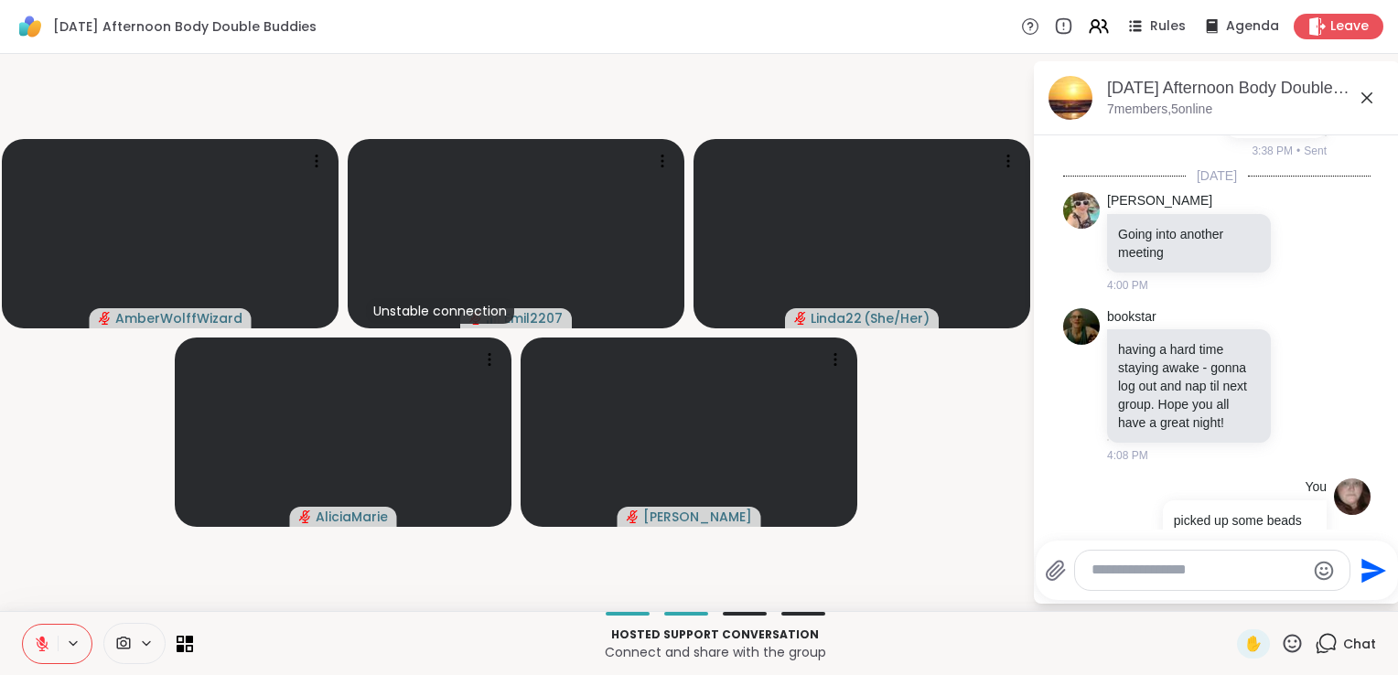
scroll to position [541, 0]
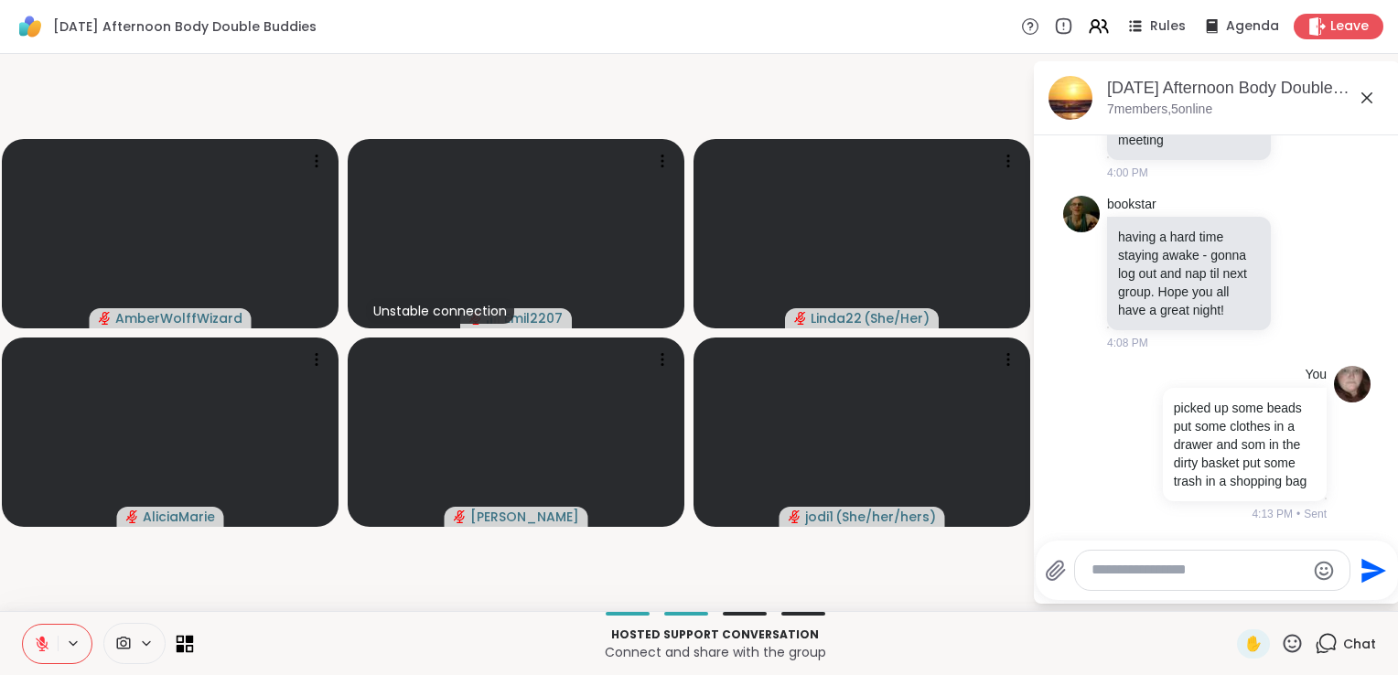
click at [188, 642] on icon at bounding box center [190, 639] width 8 height 8
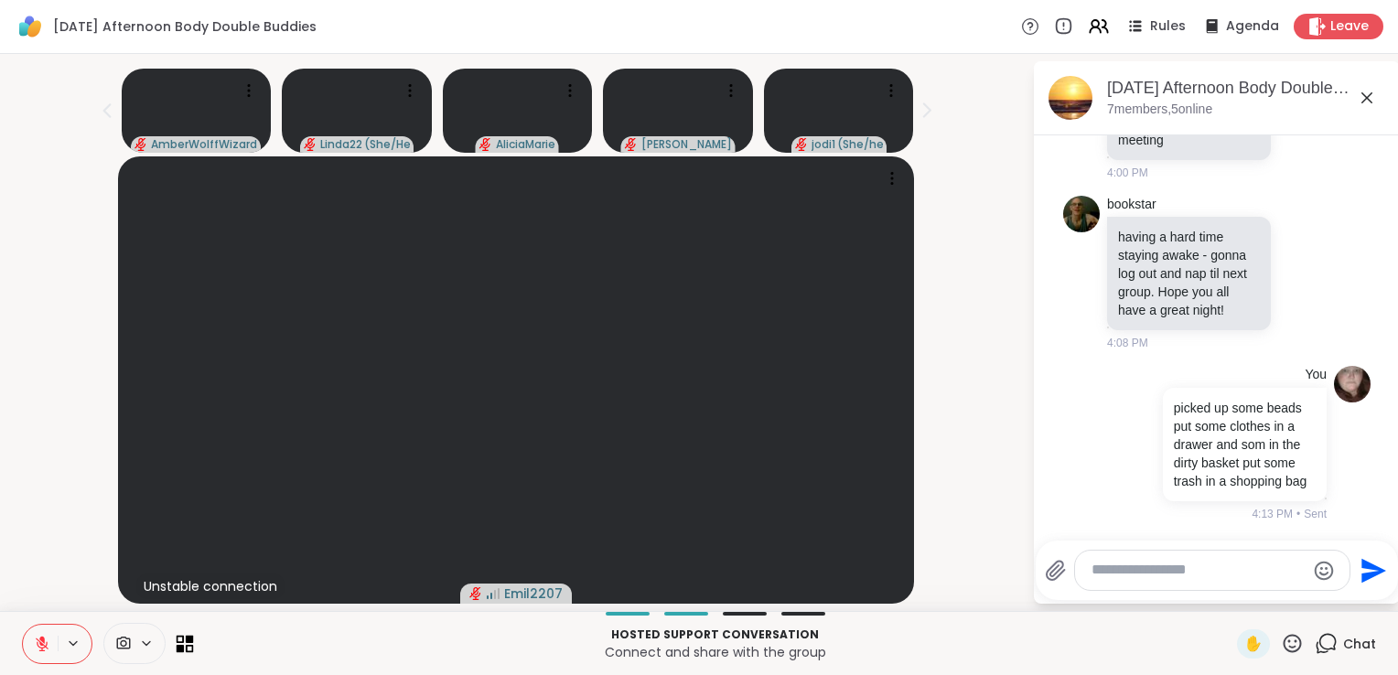
click at [188, 642] on icon at bounding box center [190, 639] width 8 height 8
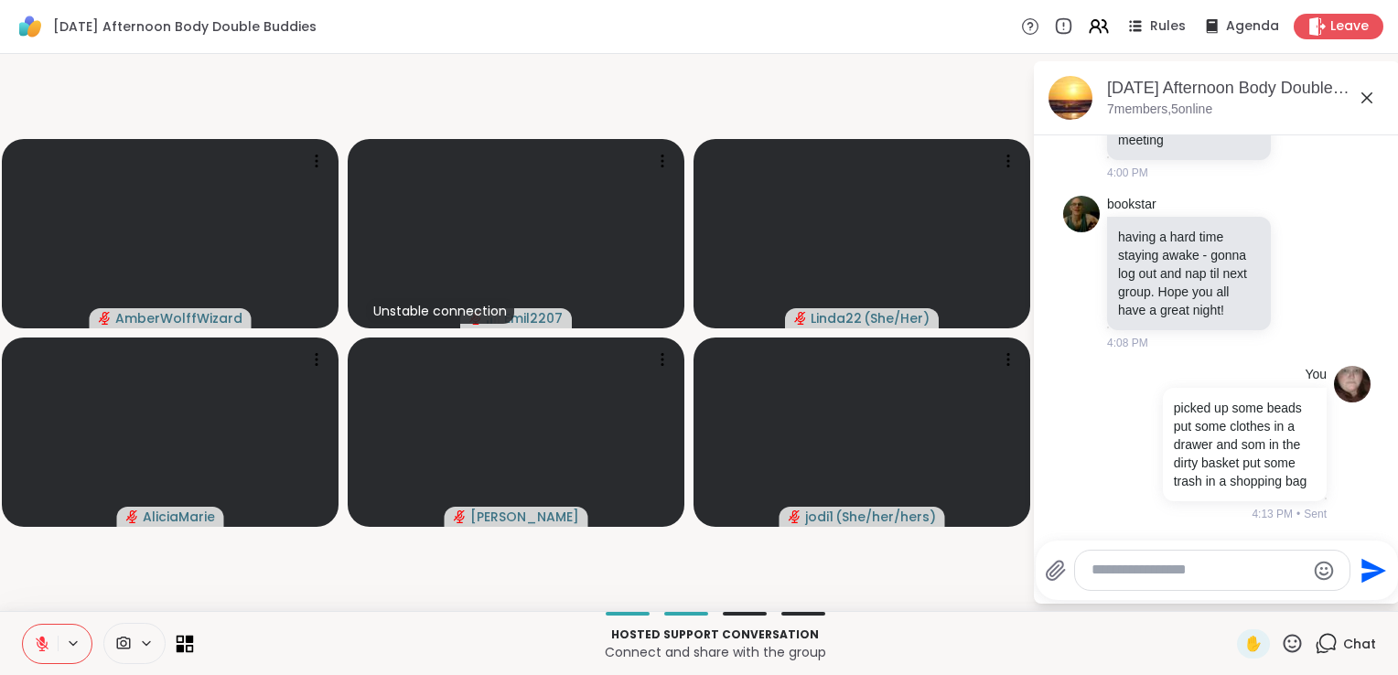
click at [188, 642] on icon at bounding box center [190, 639] width 8 height 8
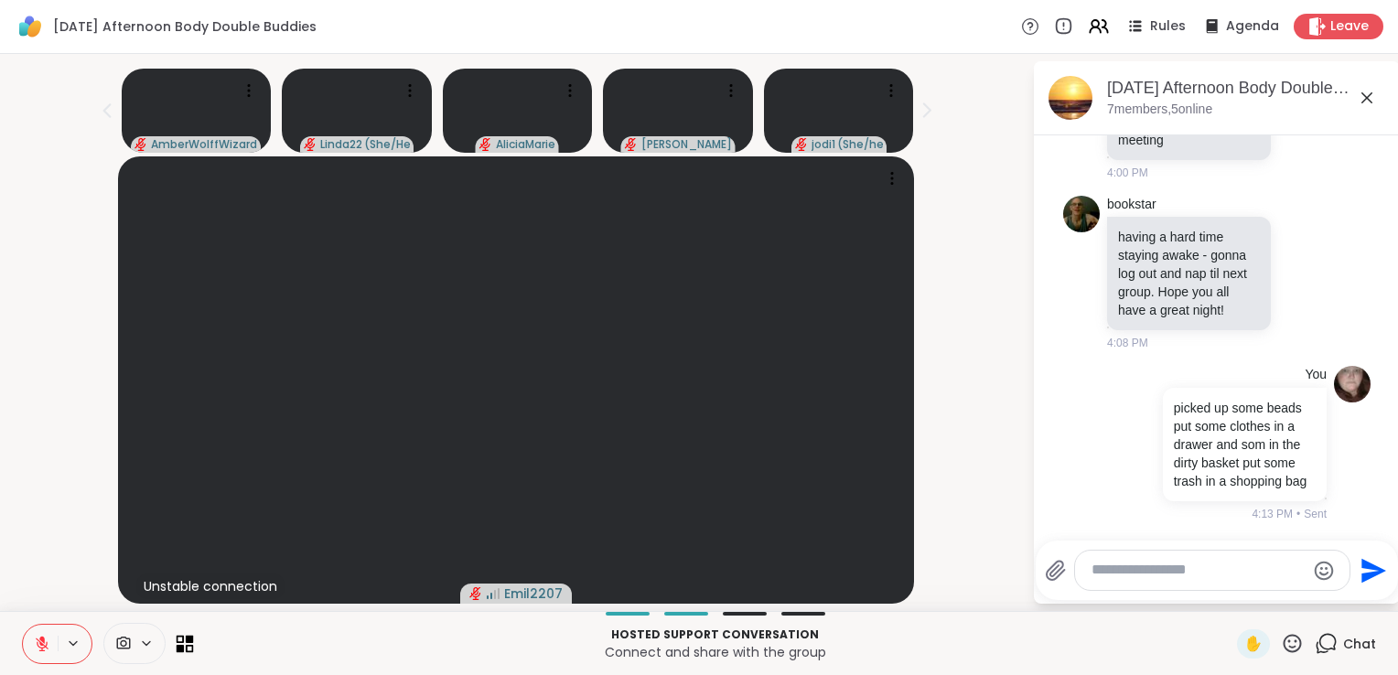
click at [188, 642] on icon at bounding box center [190, 639] width 8 height 8
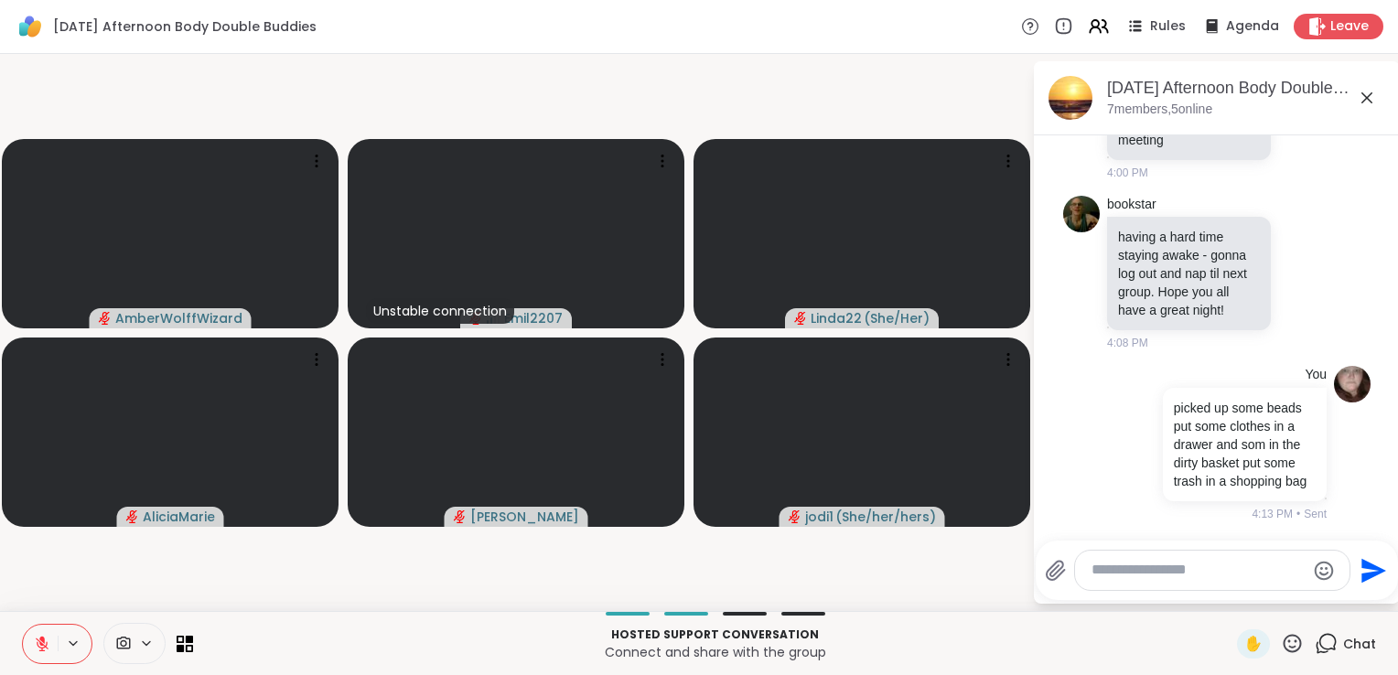
click at [1133, 587] on div at bounding box center [1212, 570] width 274 height 39
click at [1117, 568] on textarea "Type your message" at bounding box center [1197, 570] width 213 height 19
type textarea "*"
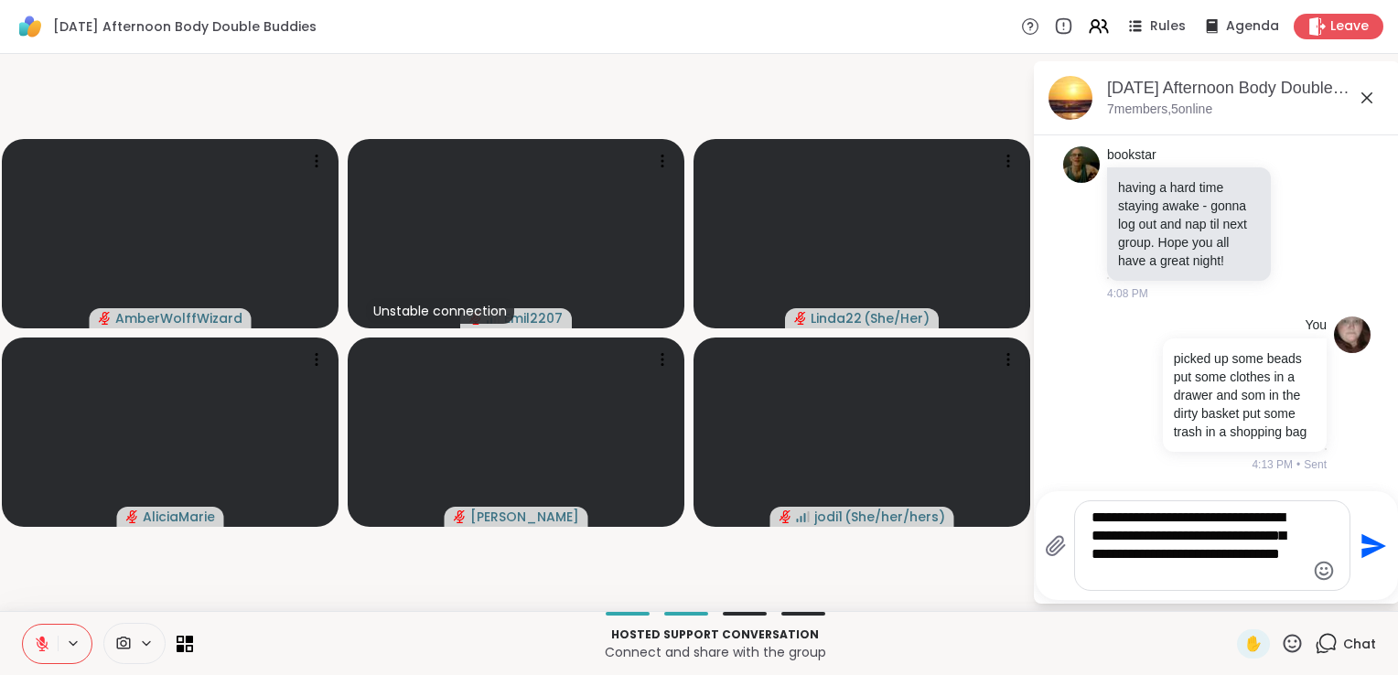
drag, startPoint x: 1136, startPoint y: 557, endPoint x: 1110, endPoint y: 552, distance: 26.0
drag, startPoint x: 1178, startPoint y: 536, endPoint x: 1180, endPoint y: 555, distance: 19.3
click at [1180, 555] on textarea "**********" at bounding box center [1197, 546] width 213 height 74
click at [1145, 572] on textarea "**********" at bounding box center [1197, 546] width 213 height 74
click at [1103, 578] on textarea "**********" at bounding box center [1197, 546] width 213 height 74
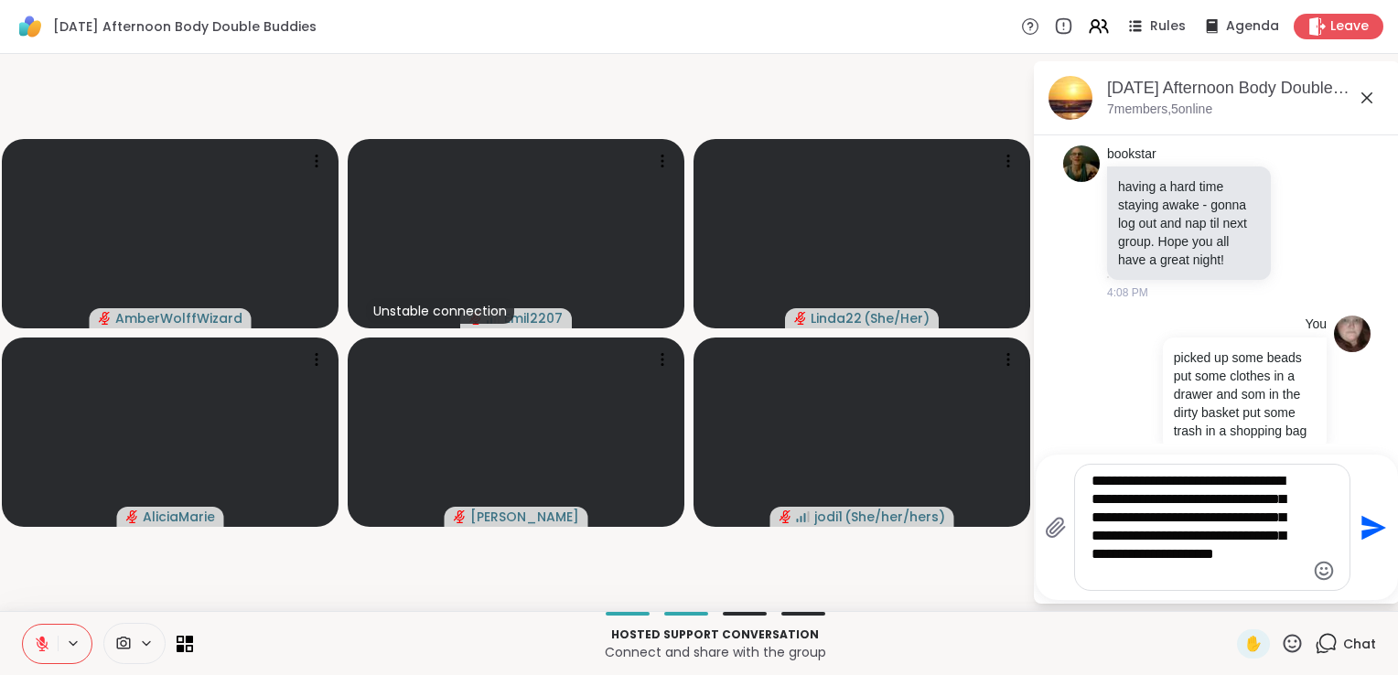
type textarea "**********"
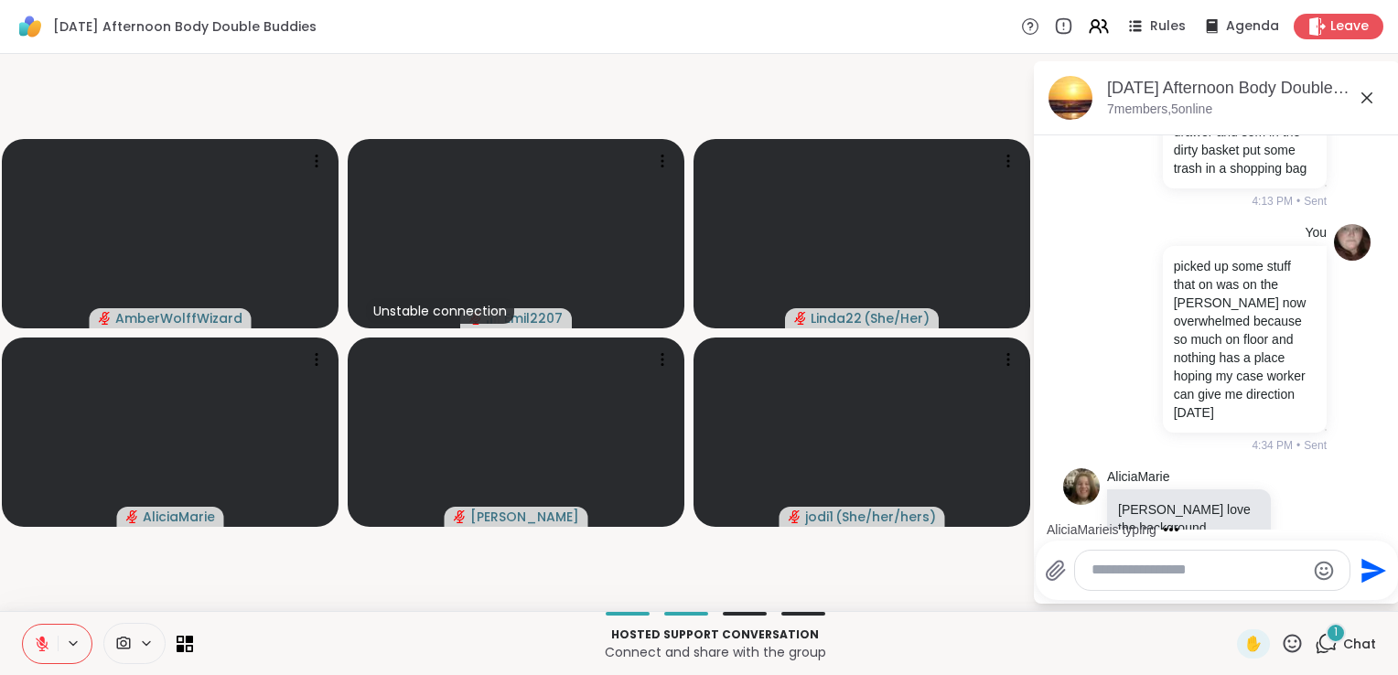
scroll to position [919, 0]
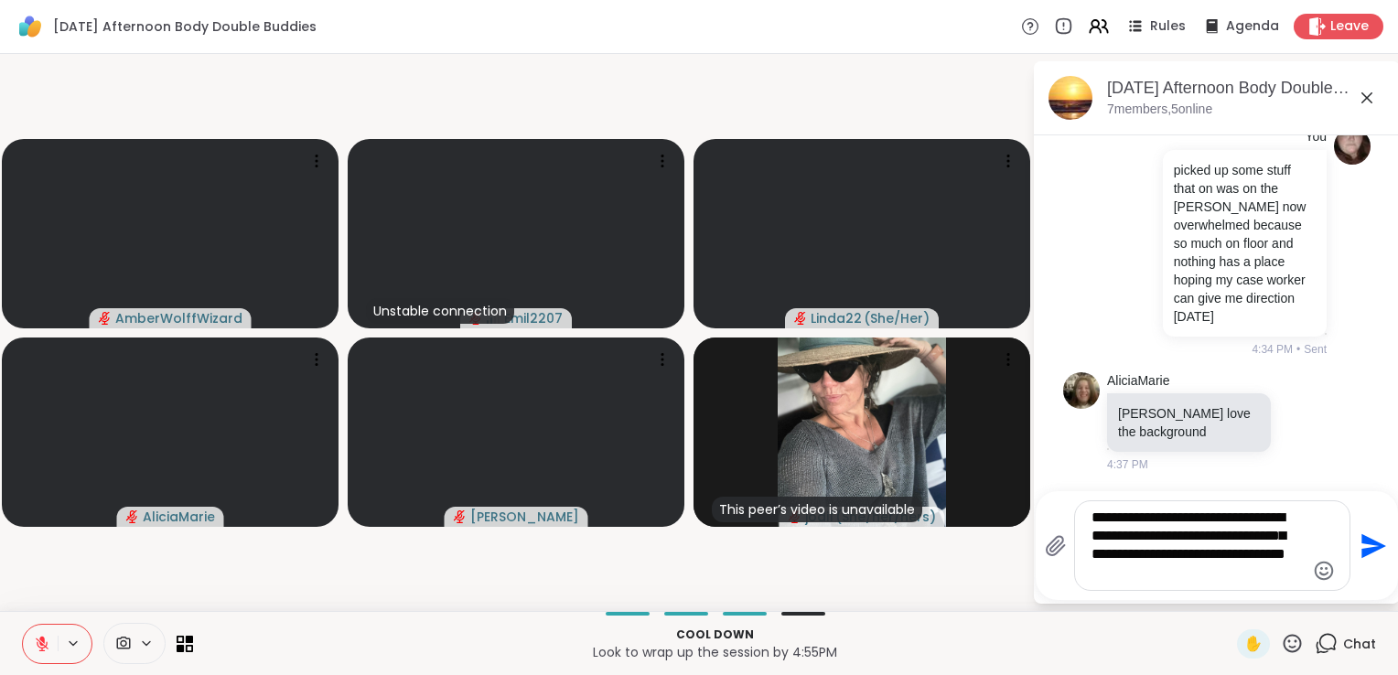
drag, startPoint x: 1255, startPoint y: 554, endPoint x: 1294, endPoint y: 595, distance: 56.9
drag, startPoint x: 1294, startPoint y: 595, endPoint x: 1108, endPoint y: 631, distance: 190.0
click at [1108, 631] on p "Cool down" at bounding box center [715, 635] width 1022 height 16
click at [1260, 566] on textarea "**********" at bounding box center [1197, 546] width 213 height 74
drag, startPoint x: 1255, startPoint y: 562, endPoint x: 1299, endPoint y: 579, distance: 47.2
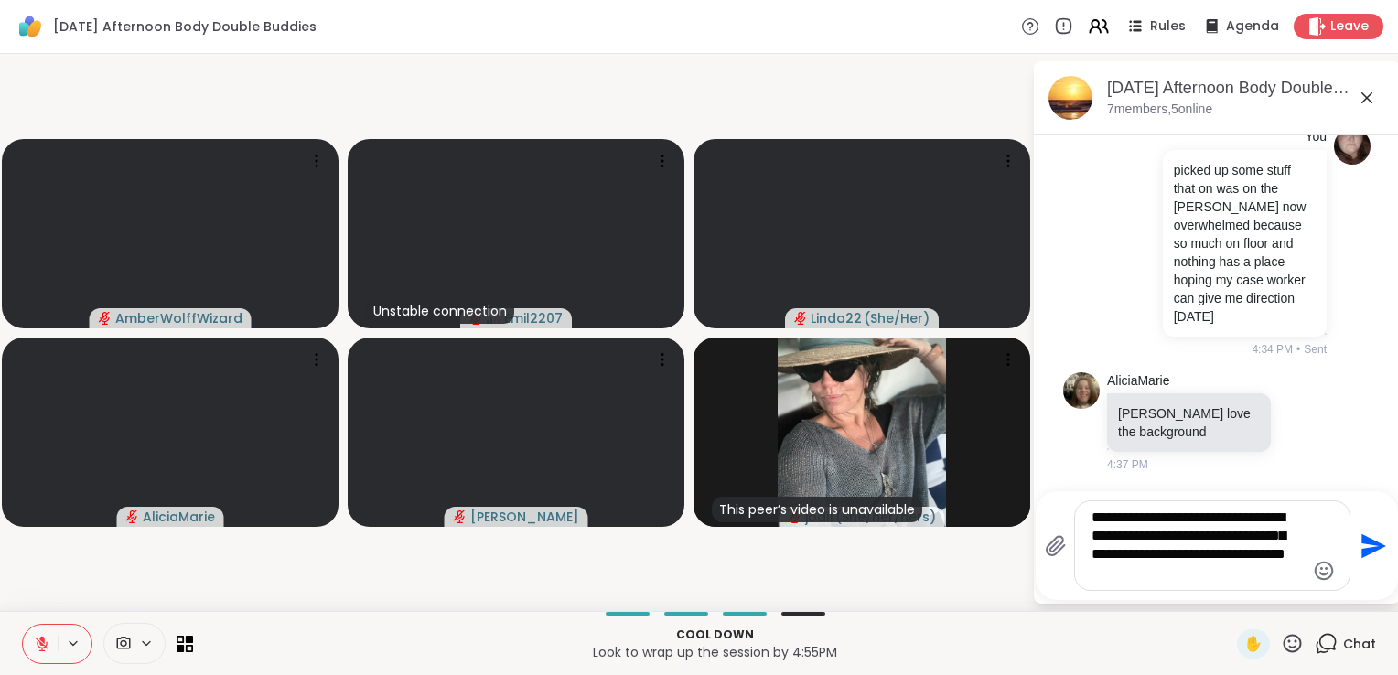
click at [1299, 579] on textarea "**********" at bounding box center [1197, 546] width 213 height 74
type textarea "**********"
click at [1372, 551] on icon "Send" at bounding box center [1373, 545] width 25 height 25
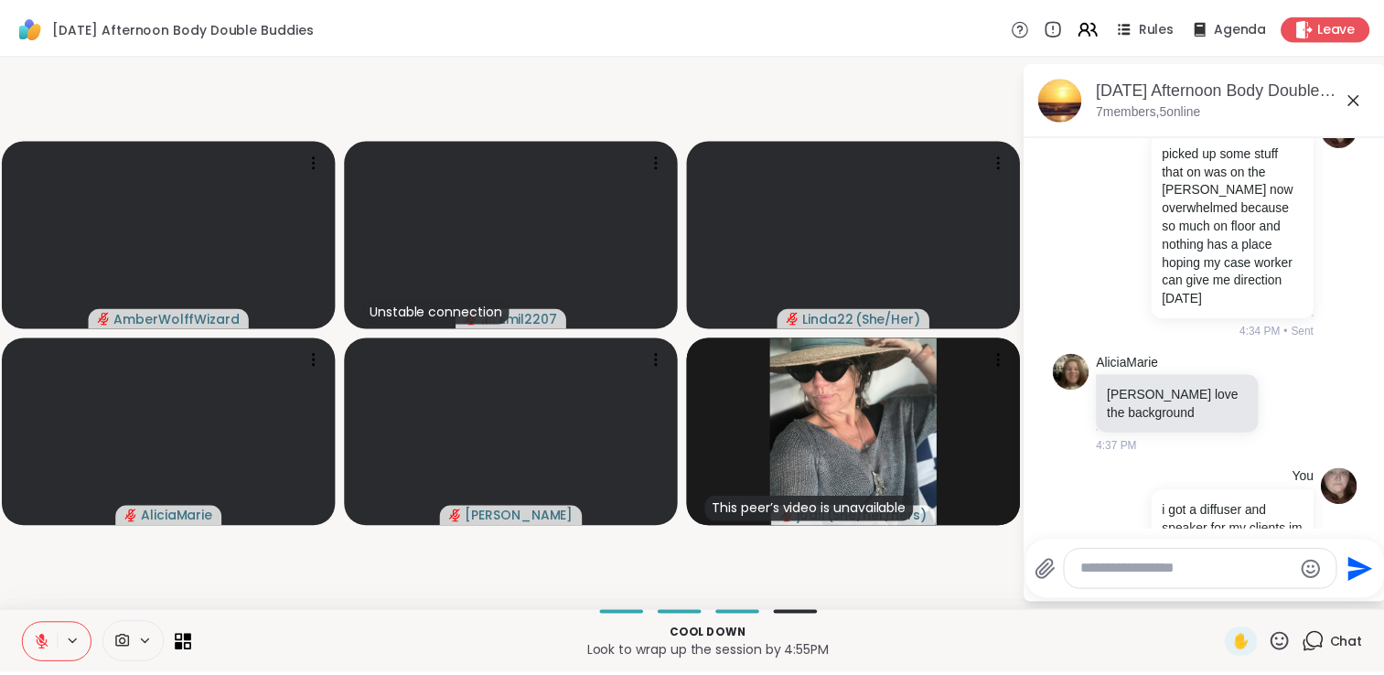
scroll to position [1090, 0]
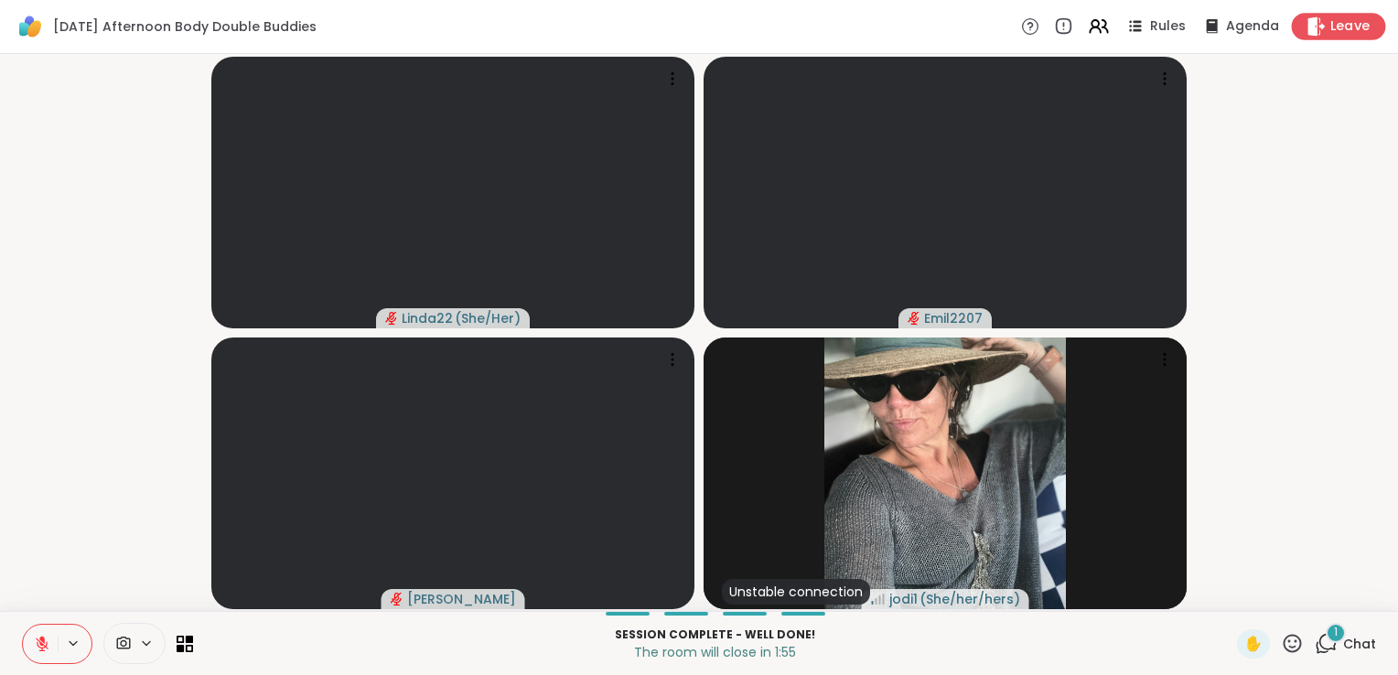
click at [1338, 20] on span "Leave" at bounding box center [1350, 26] width 40 height 19
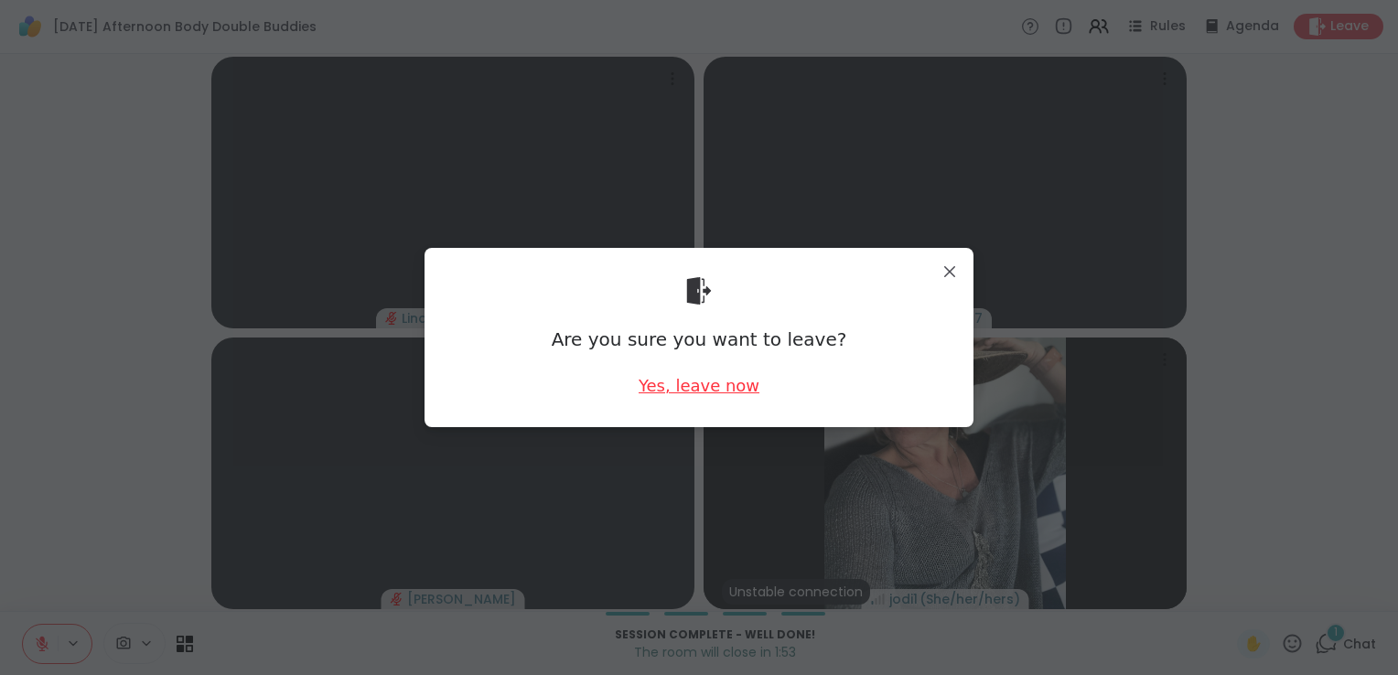
click at [736, 386] on div "Yes, leave now" at bounding box center [698, 385] width 121 height 23
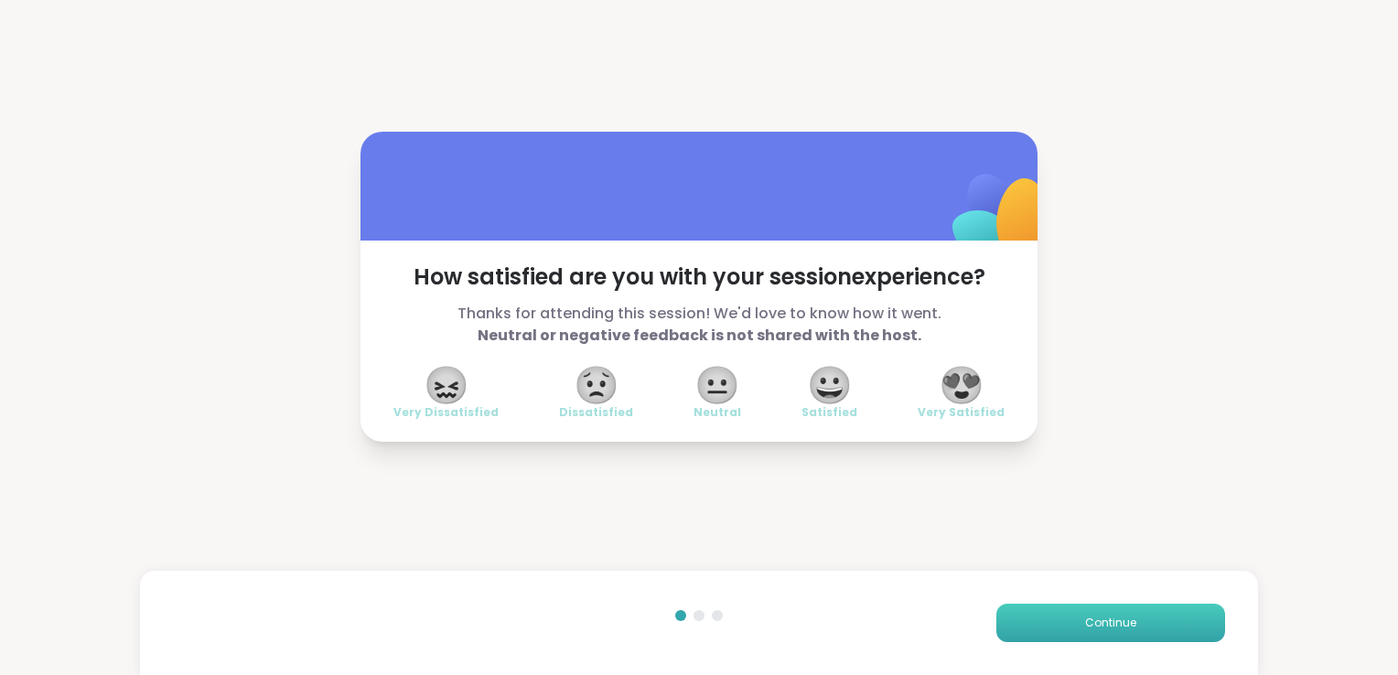
click at [1054, 638] on button "Continue" at bounding box center [1110, 623] width 229 height 38
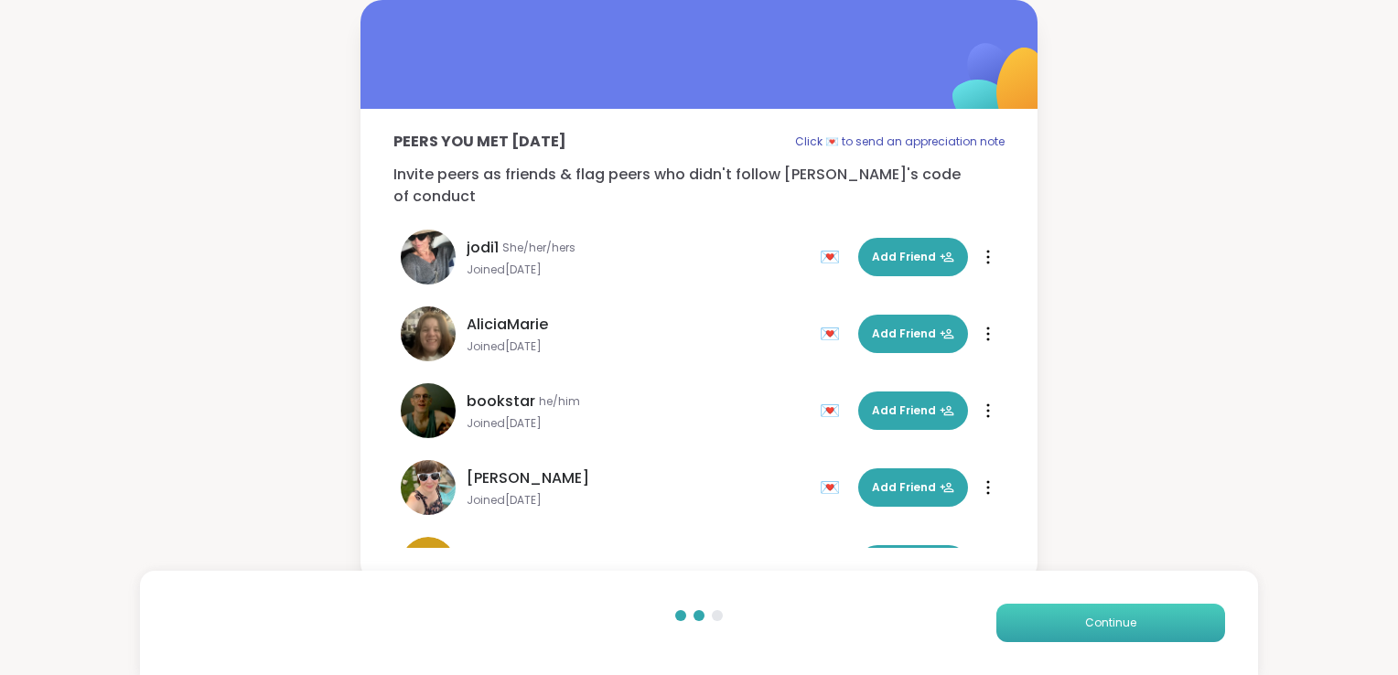
click at [1048, 629] on button "Continue" at bounding box center [1110, 623] width 229 height 38
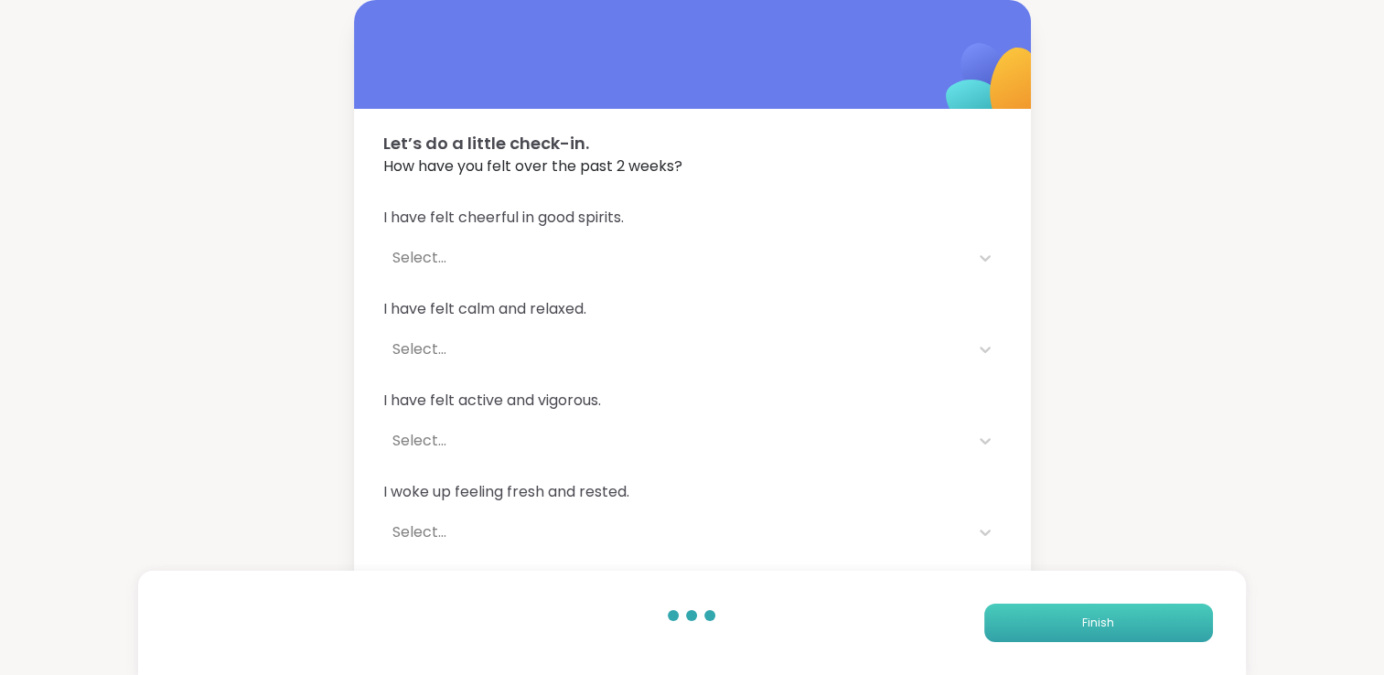
click at [1048, 629] on button "Finish" at bounding box center [1098, 623] width 229 height 38
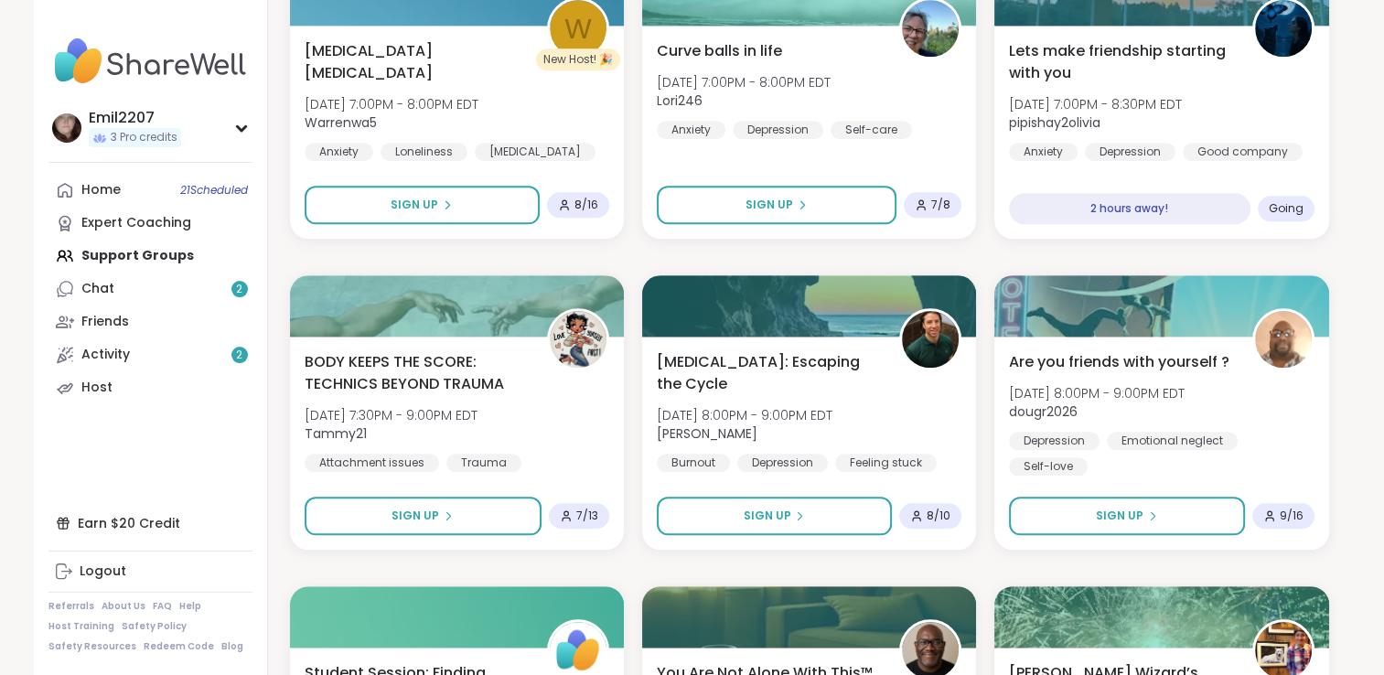
scroll to position [1924, 0]
